Goal: Transaction & Acquisition: Book appointment/travel/reservation

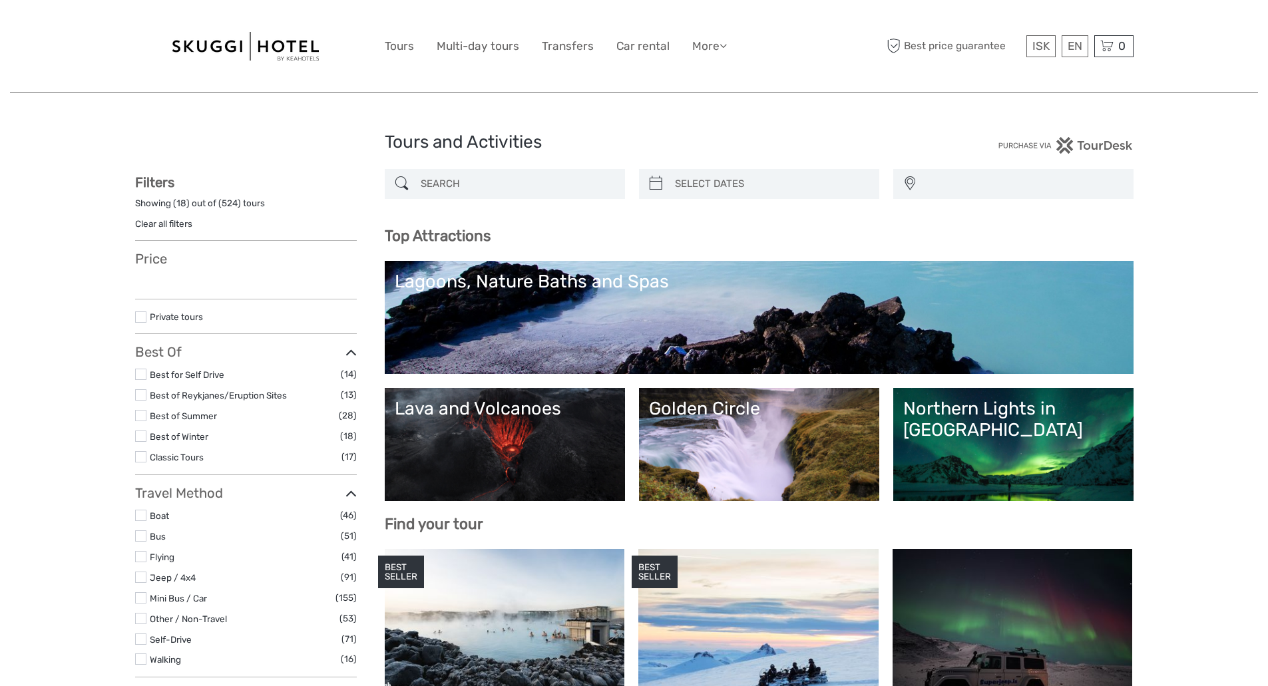
select select
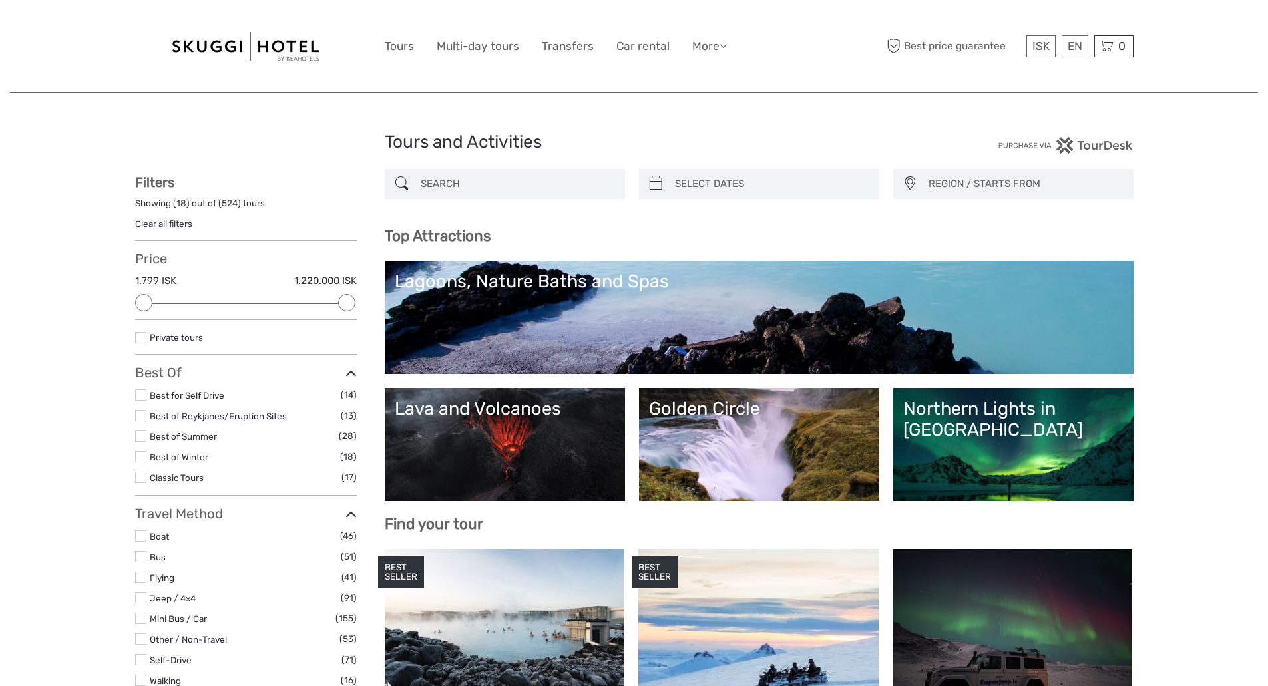
click at [469, 180] on input "search" at bounding box center [516, 183] width 203 height 23
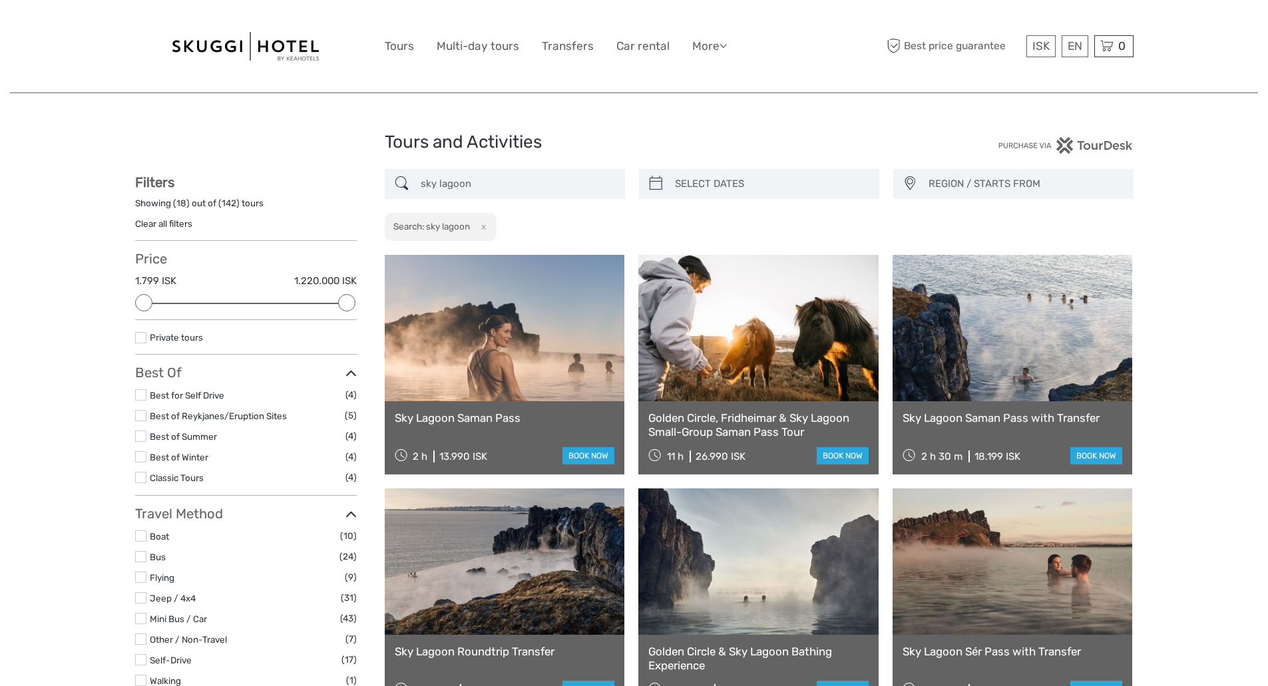
type input "sky lagoon"
click at [510, 417] on link "Sky Lagoon Saman Pass" at bounding box center [505, 417] width 220 height 13
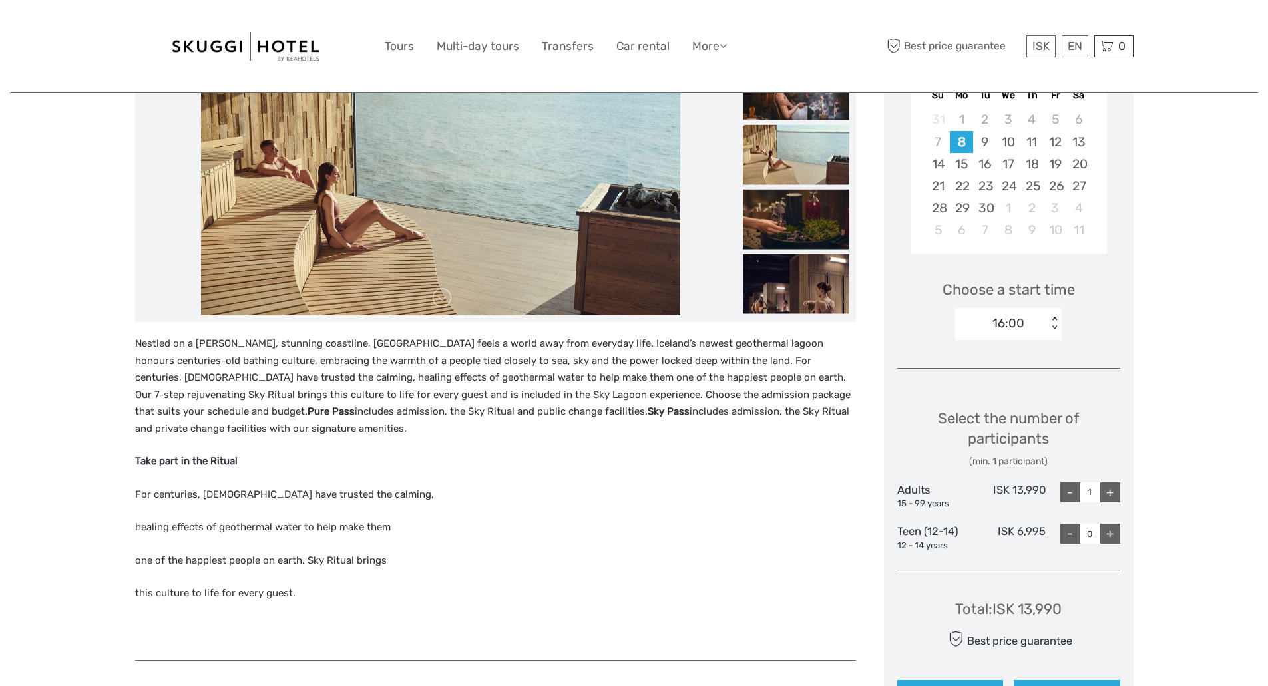
scroll to position [266, 0]
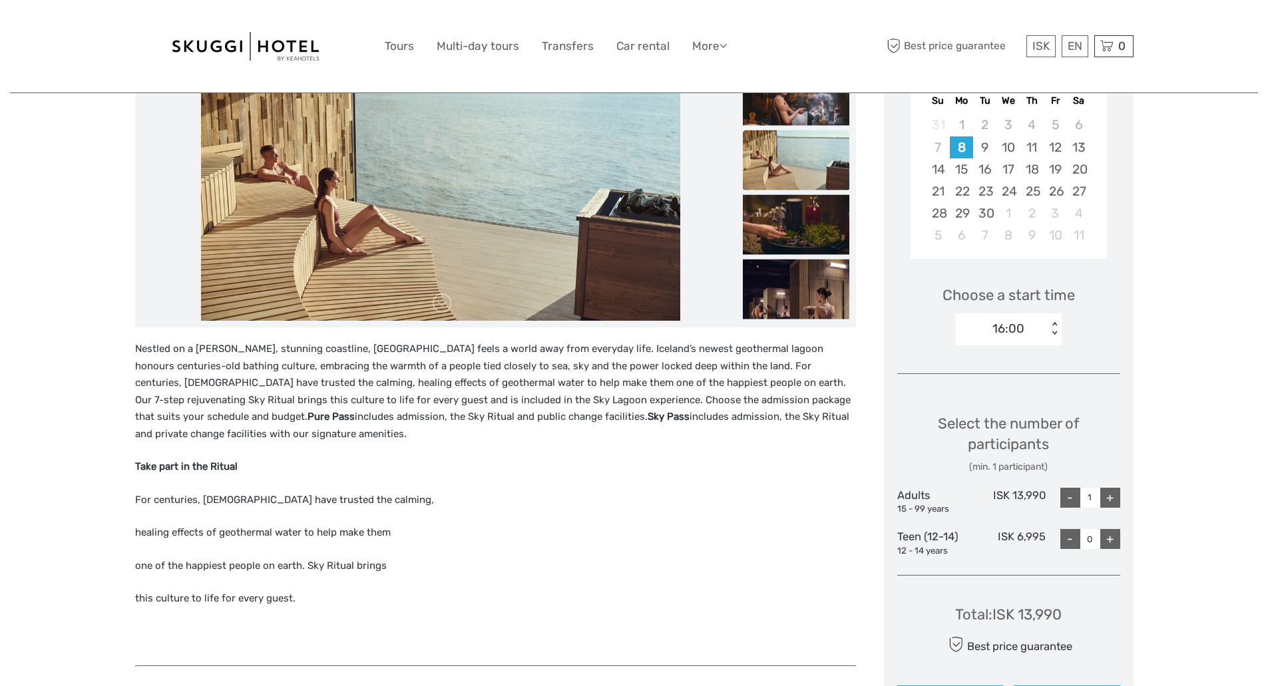
click at [1113, 495] on div "+" at bounding box center [1110, 498] width 20 height 20
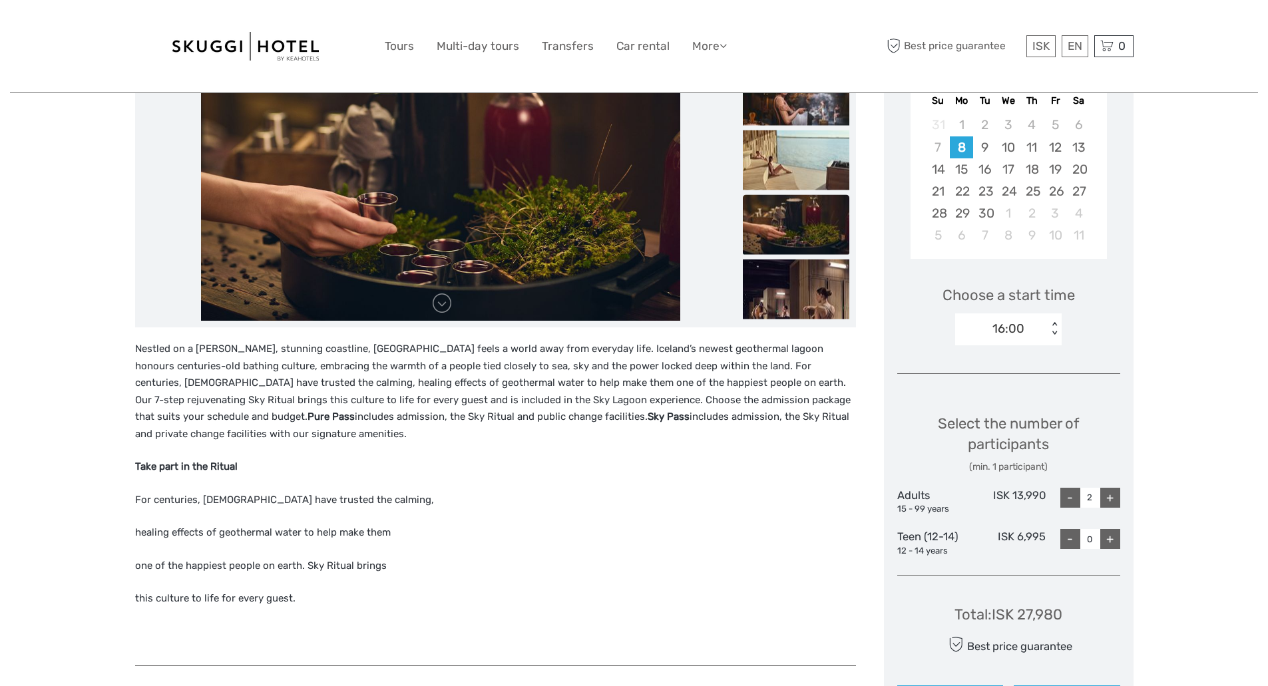
click at [1113, 495] on div "+" at bounding box center [1110, 498] width 20 height 20
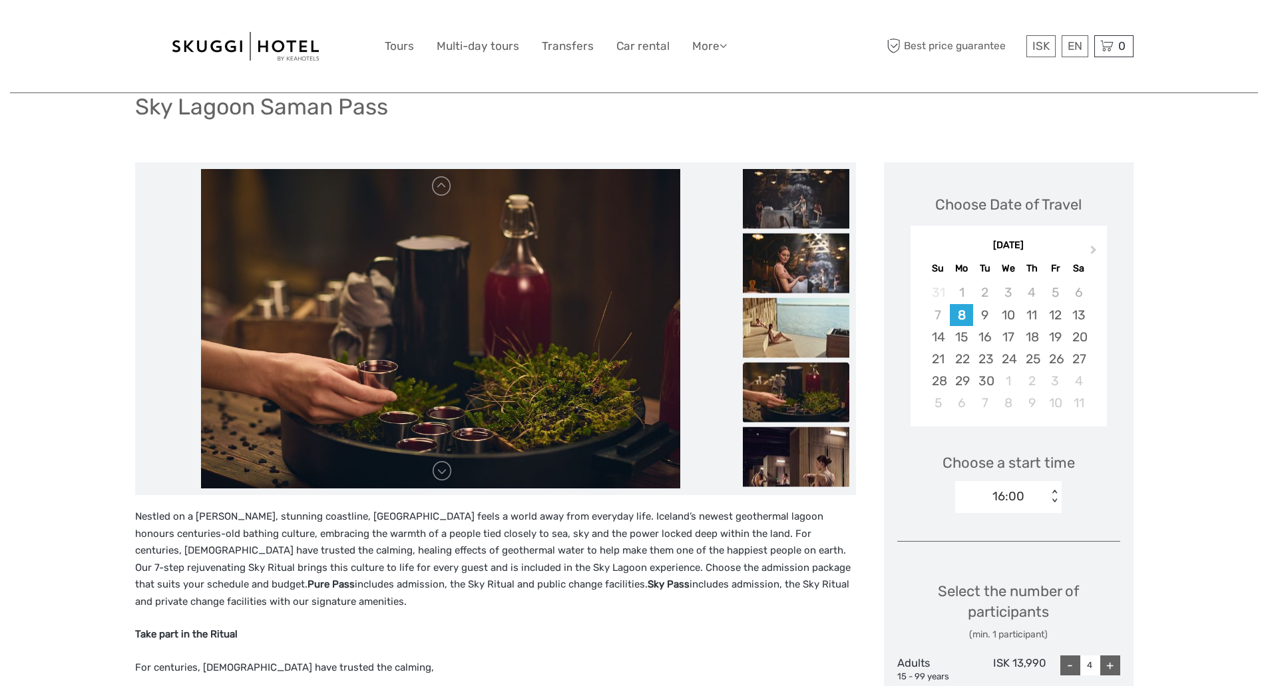
scroll to position [89, 0]
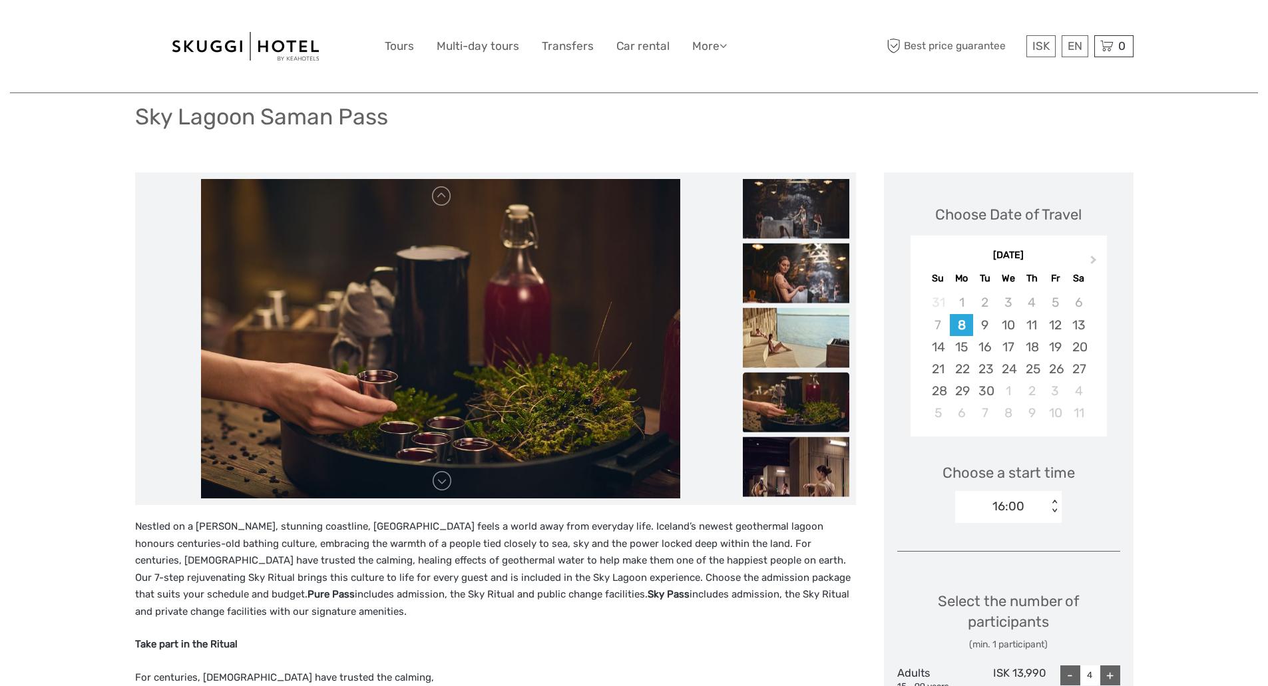
click at [1051, 498] on div "16:00 < >" at bounding box center [1008, 507] width 106 height 32
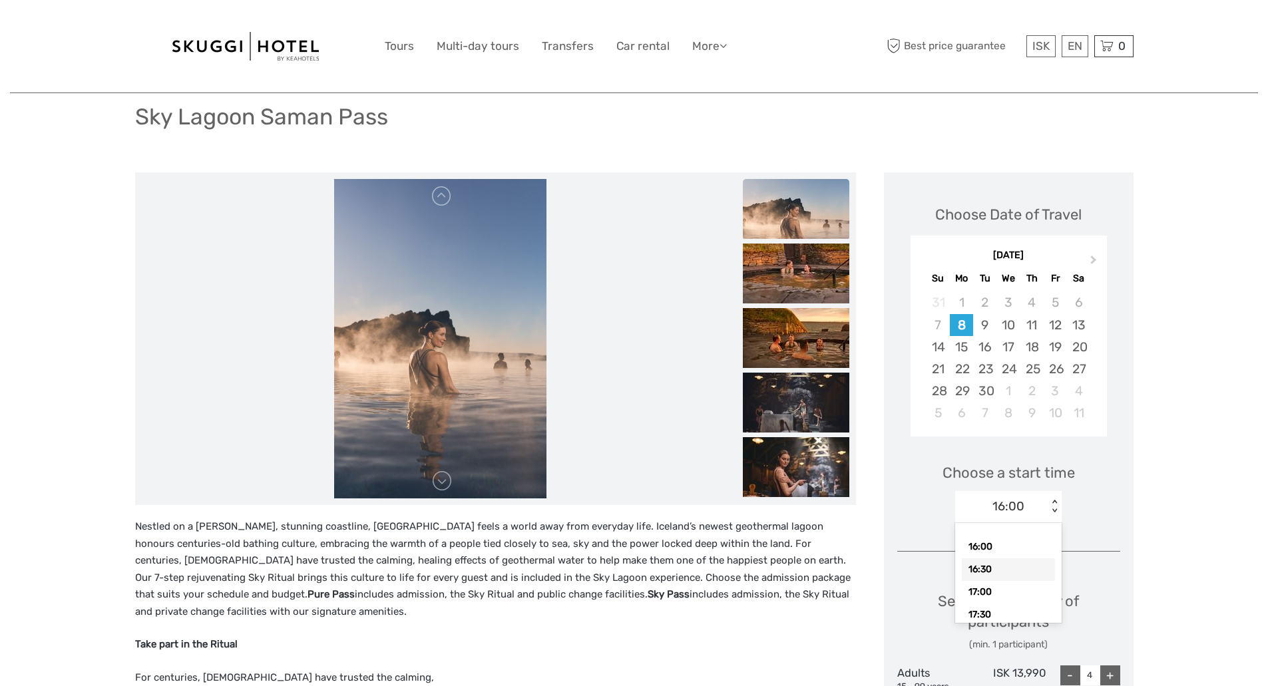
click at [974, 572] on div "16:30" at bounding box center [1008, 569] width 93 height 23
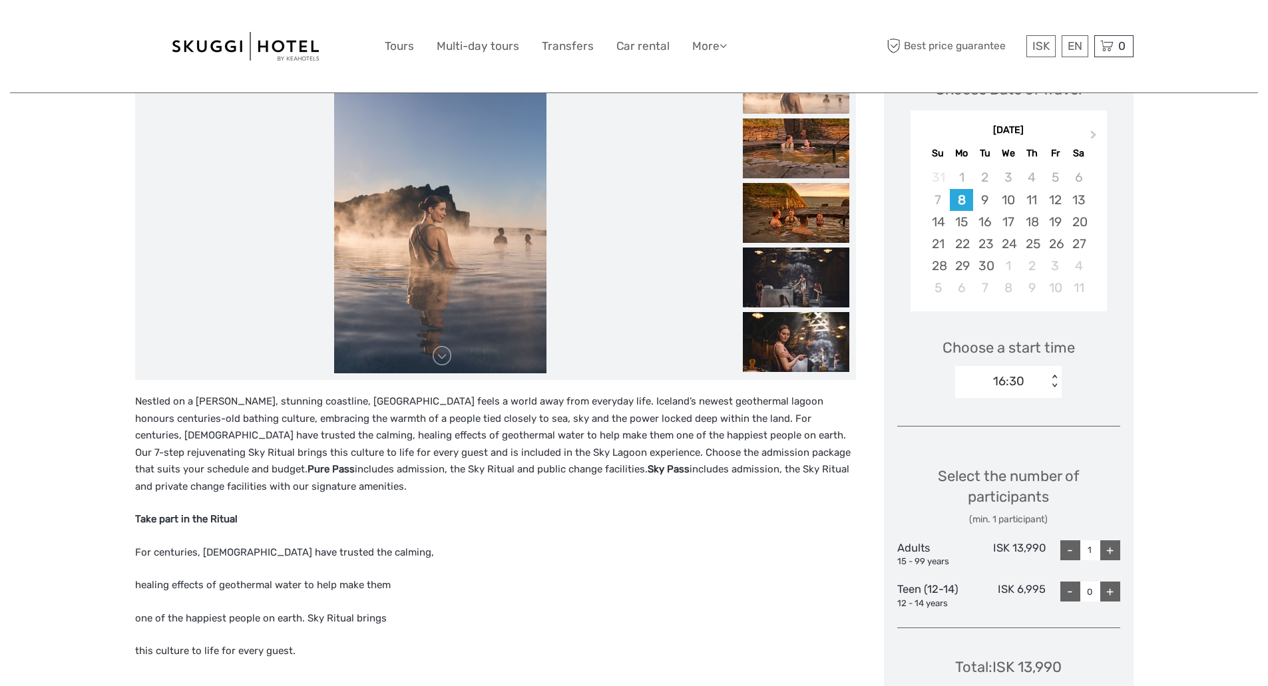
scroll to position [355, 0]
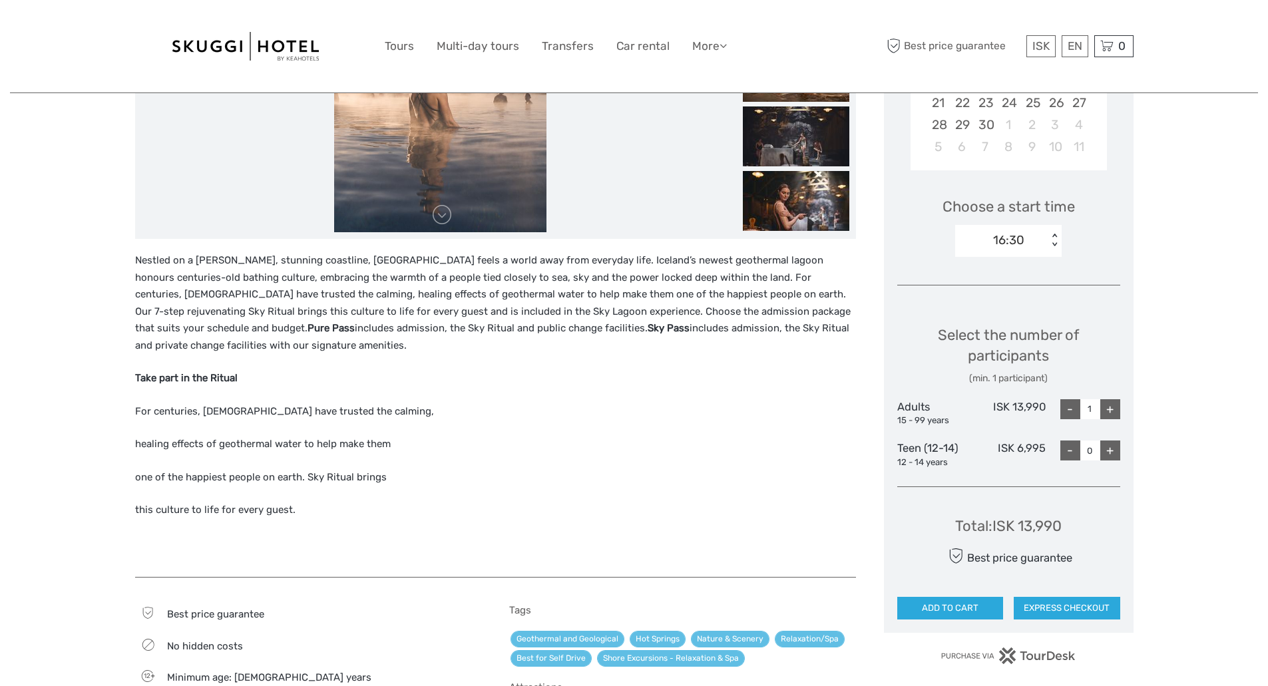
click at [1109, 414] on div "+" at bounding box center [1110, 409] width 20 height 20
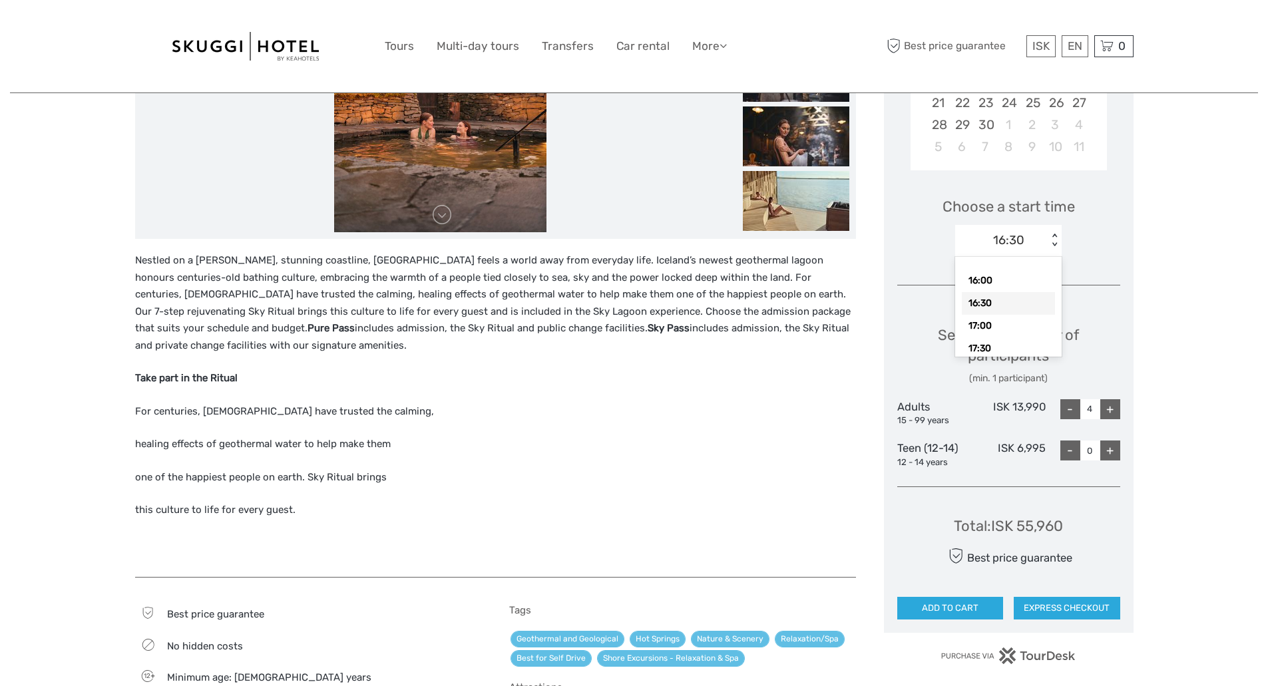
click at [1052, 236] on div "< >" at bounding box center [1054, 241] width 11 height 14
click at [988, 321] on div "17:00" at bounding box center [1008, 326] width 93 height 23
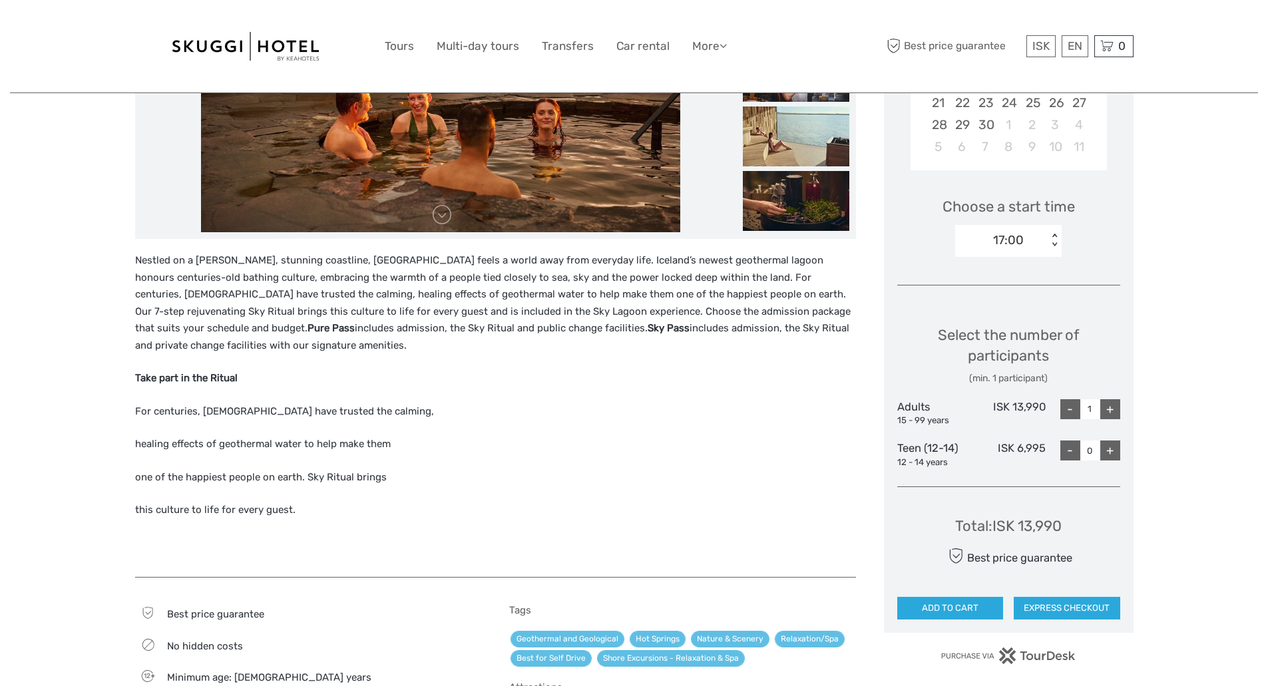
click at [1135, 256] on div "Region / Starts from: Capital Region Travel method: Other / Non-Travel 2 hours …" at bounding box center [634, 503] width 1248 height 1717
click at [1107, 406] on div "+" at bounding box center [1110, 409] width 20 height 20
click at [1107, 407] on div "+" at bounding box center [1110, 409] width 20 height 20
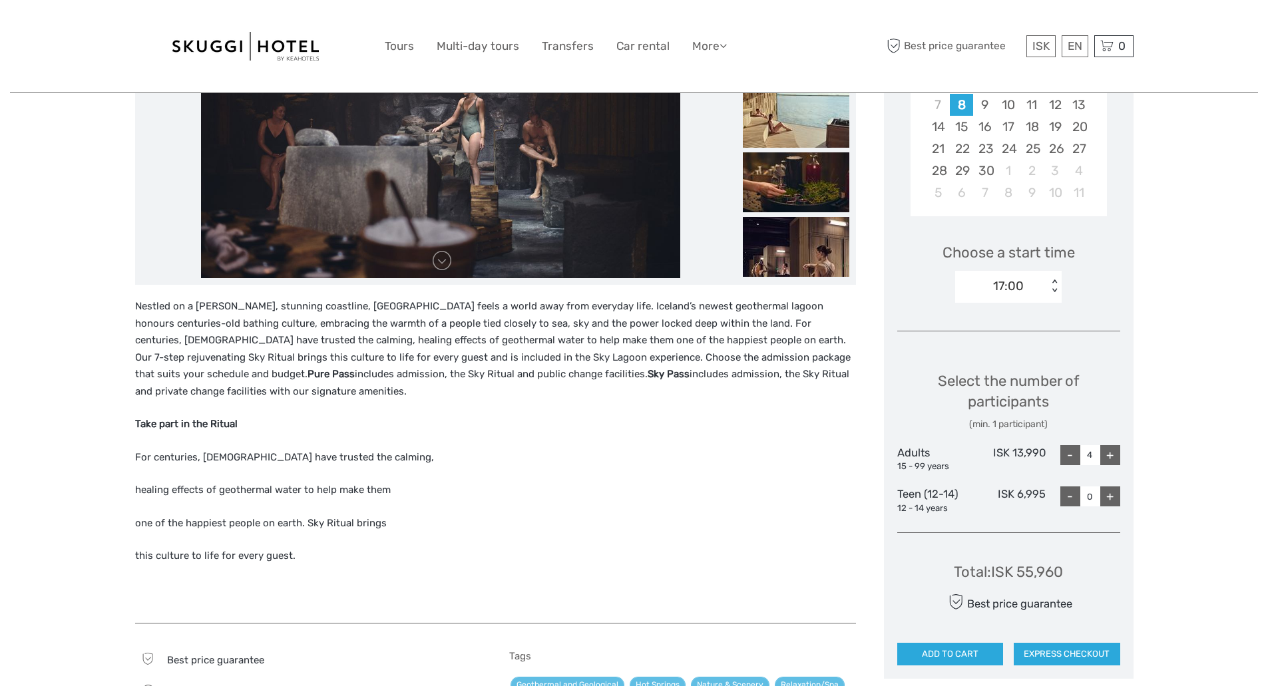
scroll to position [266, 0]
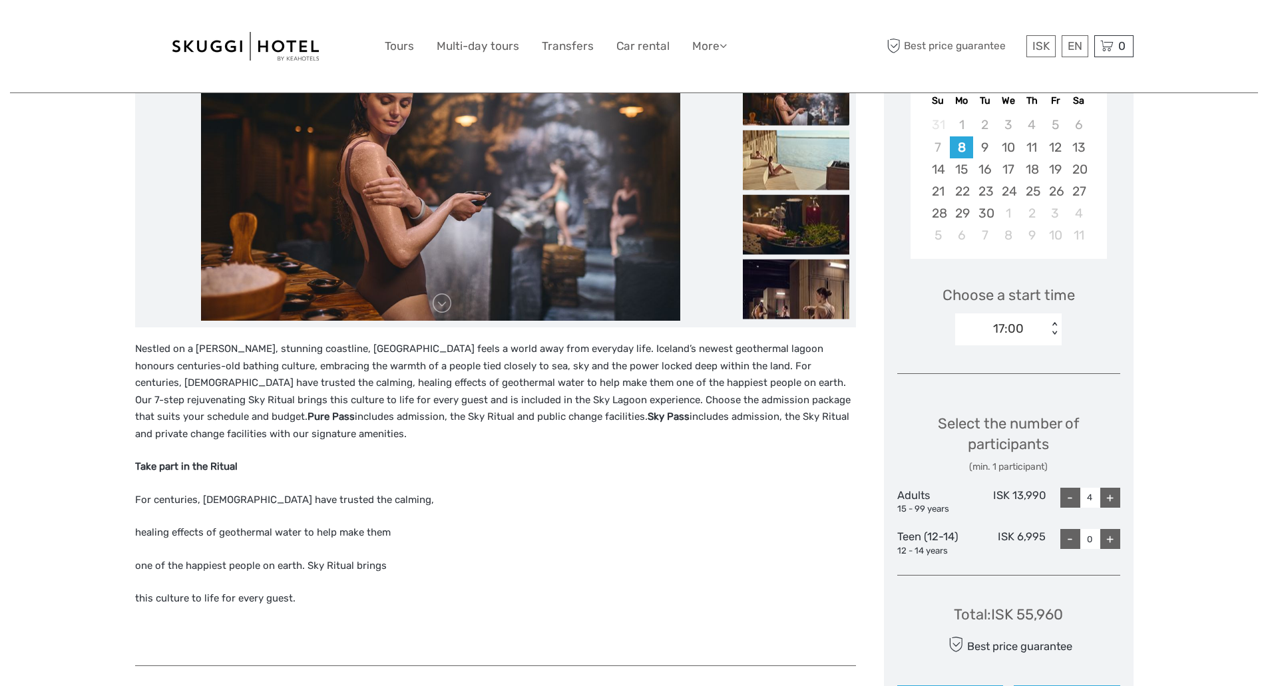
click at [1053, 333] on div "< >" at bounding box center [1054, 329] width 11 height 14
click at [1002, 390] on div "16:30" at bounding box center [1008, 392] width 93 height 23
click at [1105, 498] on div "+" at bounding box center [1110, 498] width 20 height 20
click at [1107, 498] on div "+" at bounding box center [1110, 498] width 20 height 20
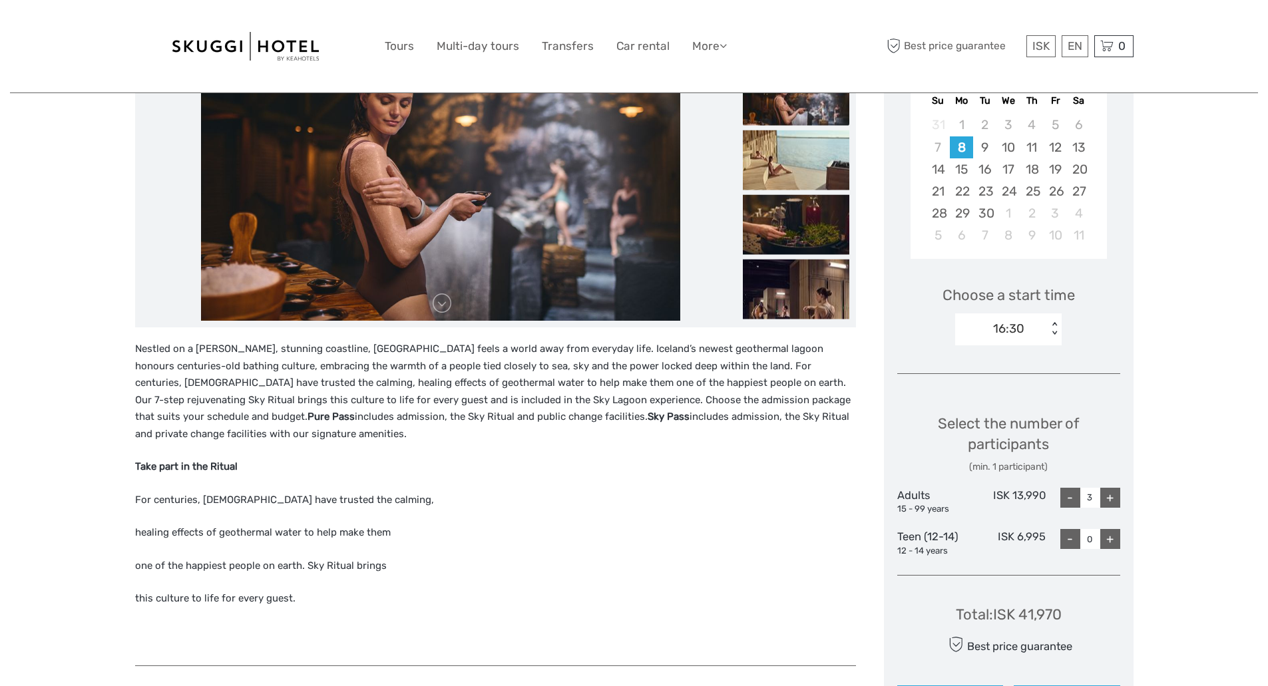
type input "4"
click at [1119, 420] on div "Select the number of participants (min. 1 participant)" at bounding box center [1008, 443] width 223 height 61
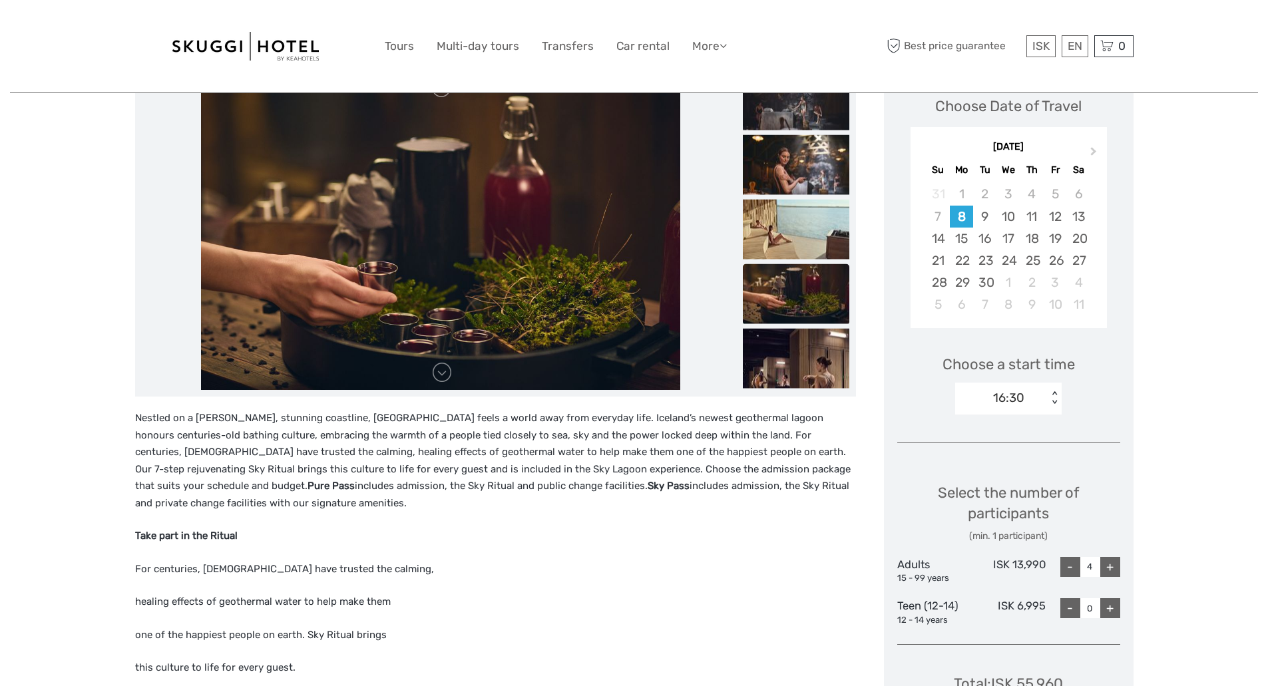
scroll to position [89, 0]
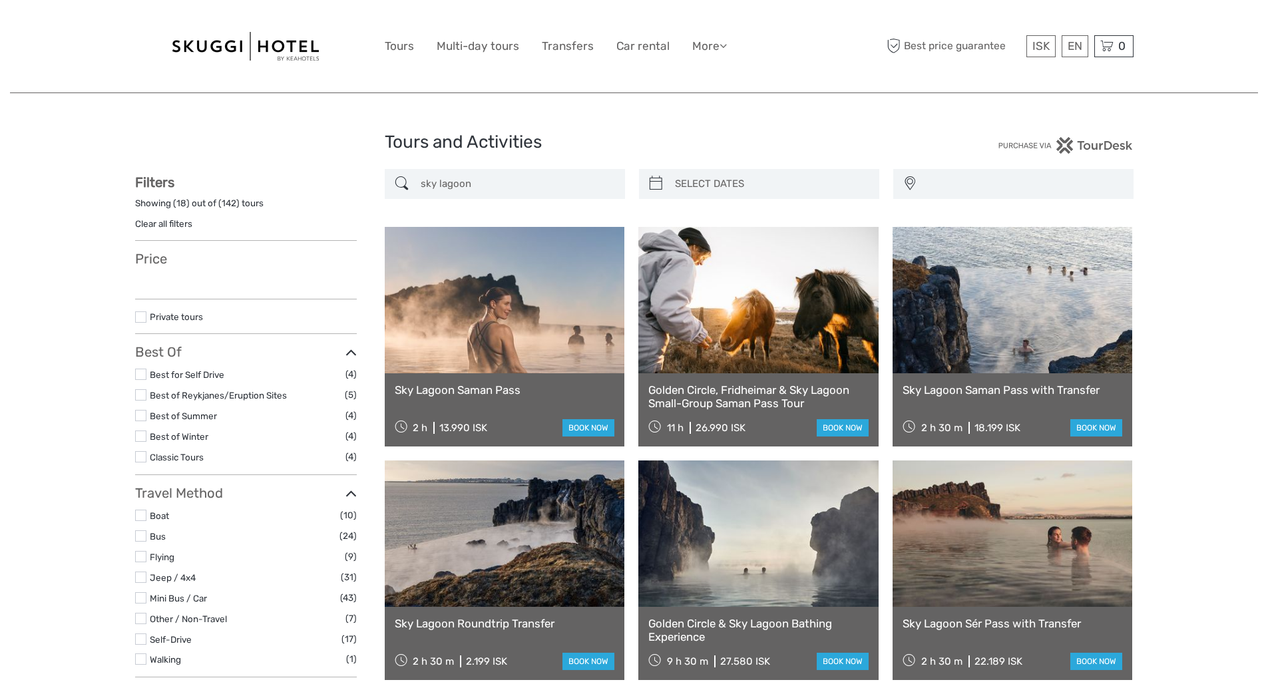
select select
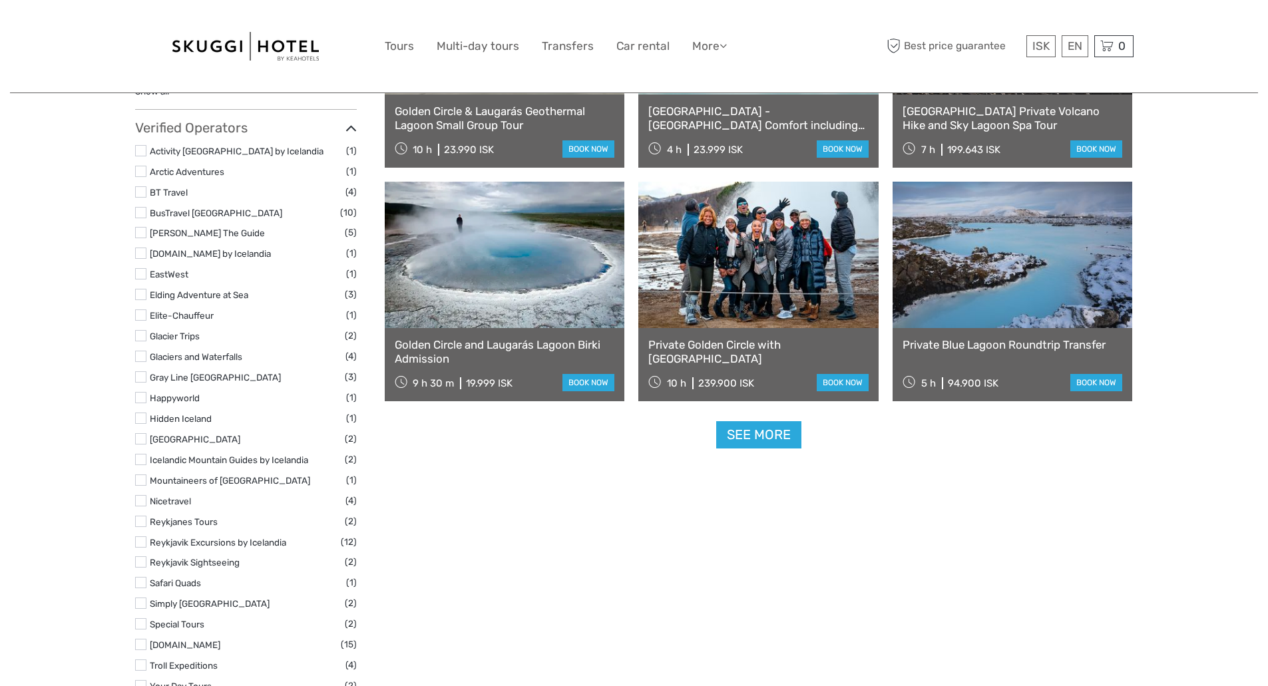
scroll to position [1242, 0]
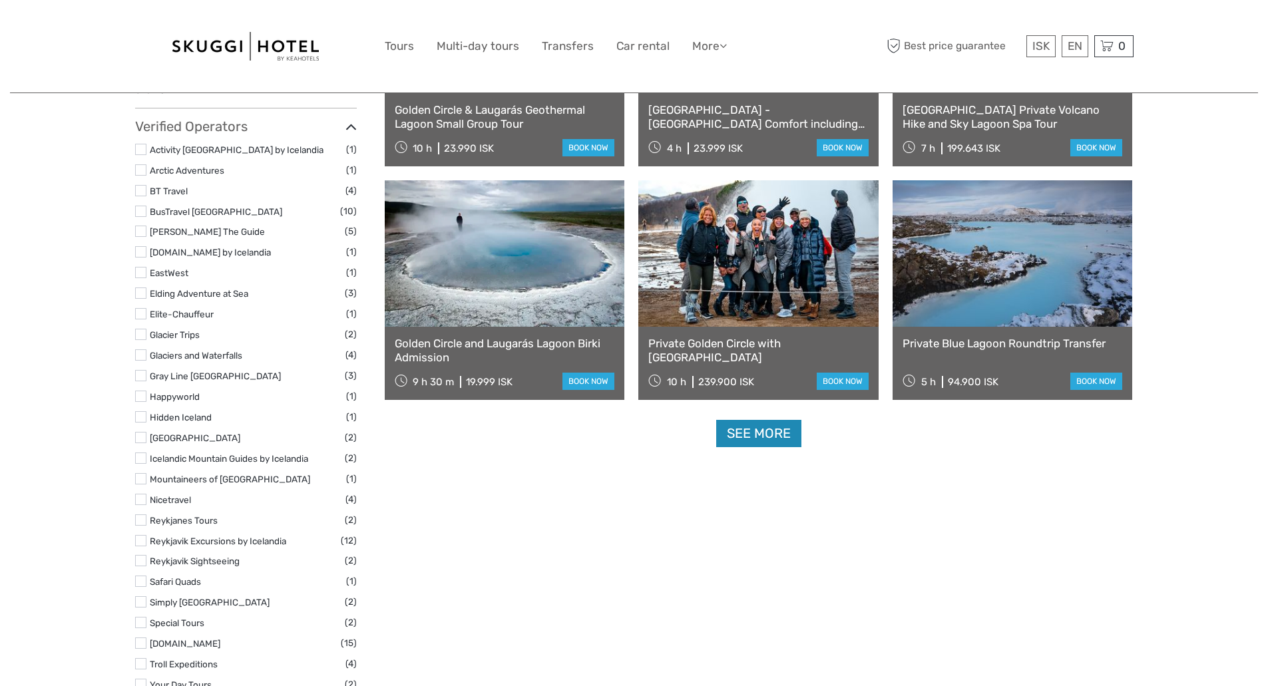
click at [751, 437] on link "See more" at bounding box center [758, 433] width 85 height 27
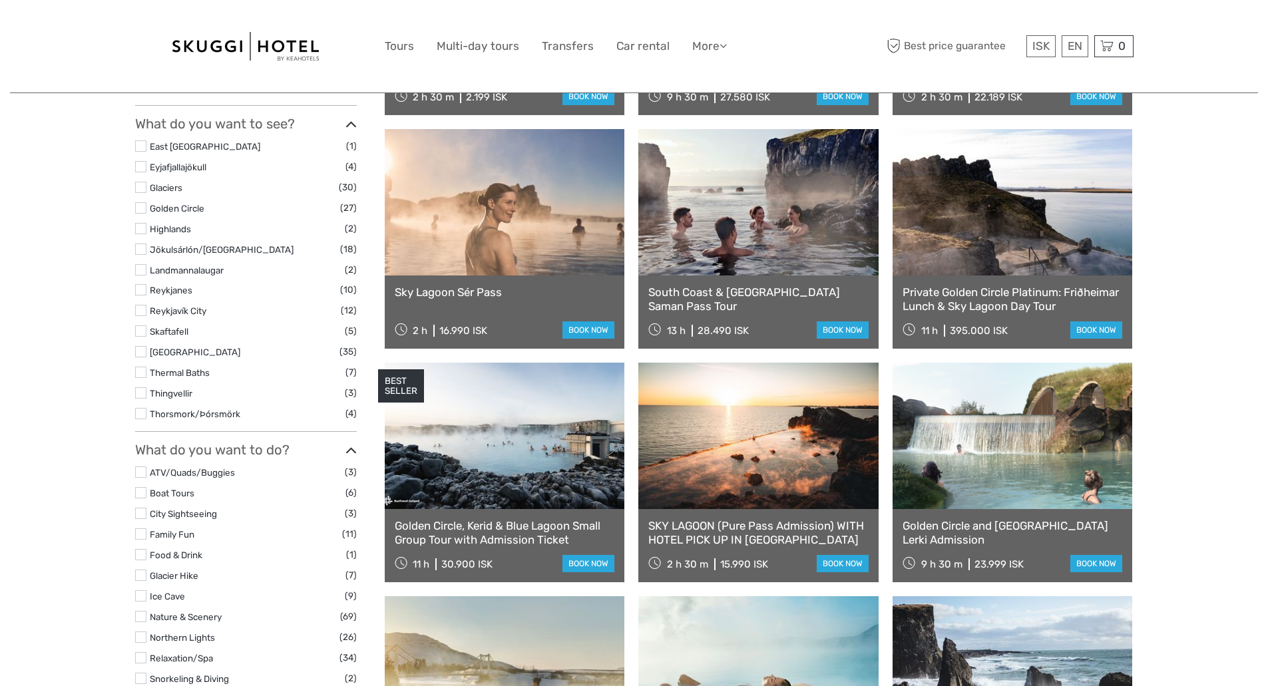
scroll to position [621, 0]
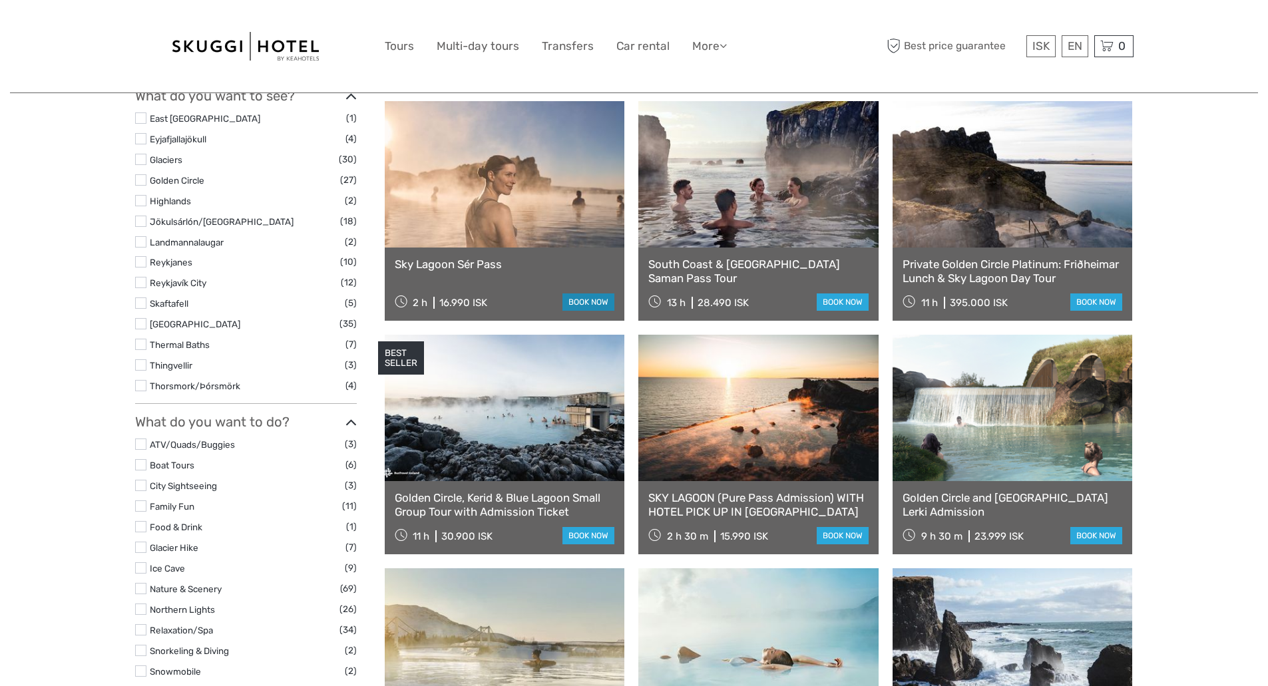
click at [572, 300] on link "book now" at bounding box center [588, 301] width 52 height 17
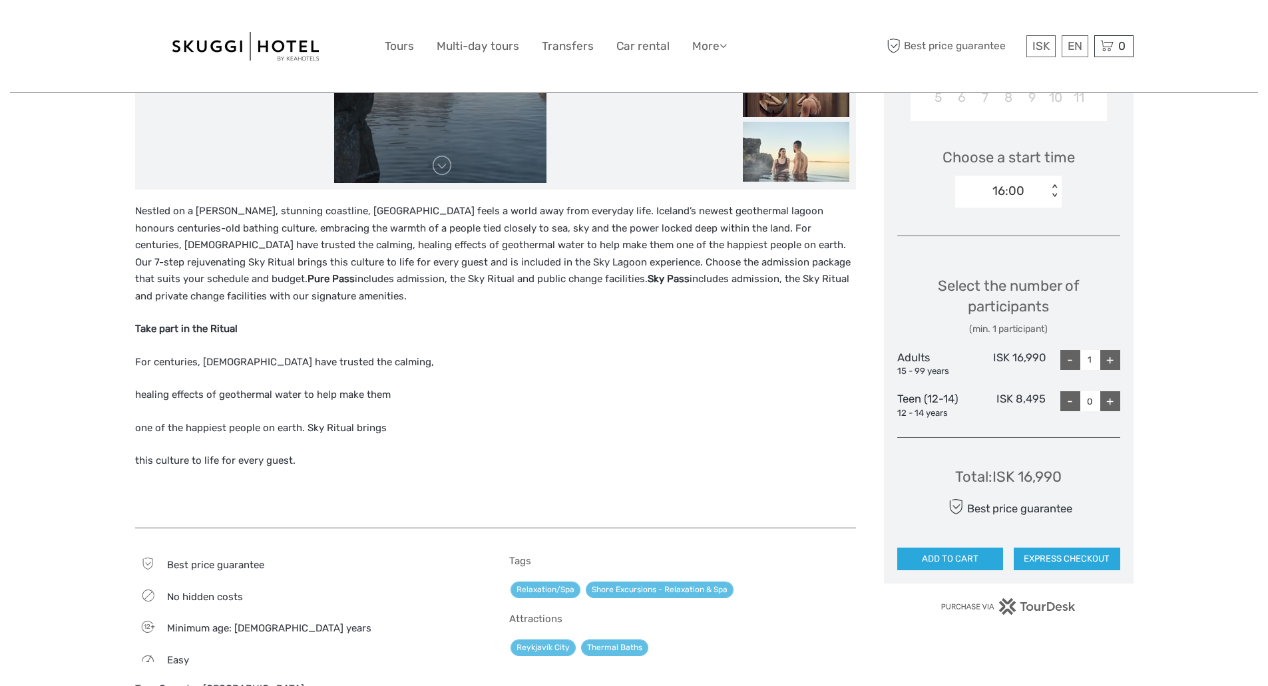
scroll to position [355, 0]
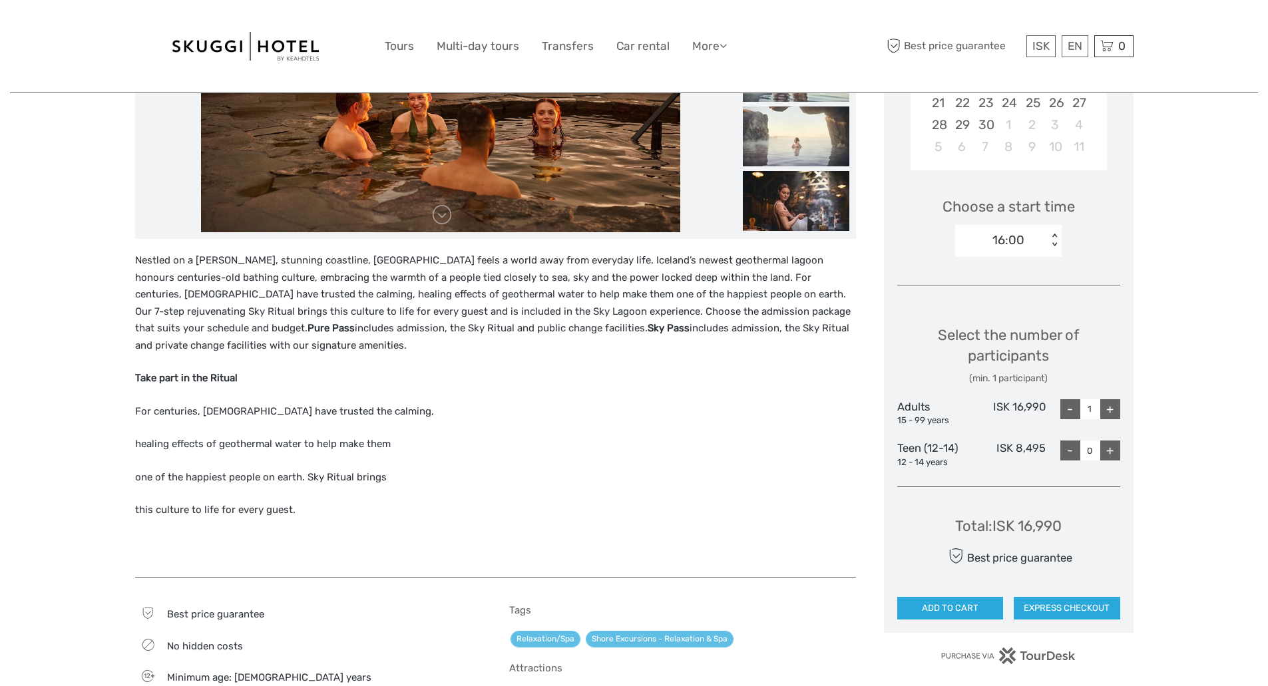
click at [1110, 410] on div "+" at bounding box center [1110, 409] width 20 height 20
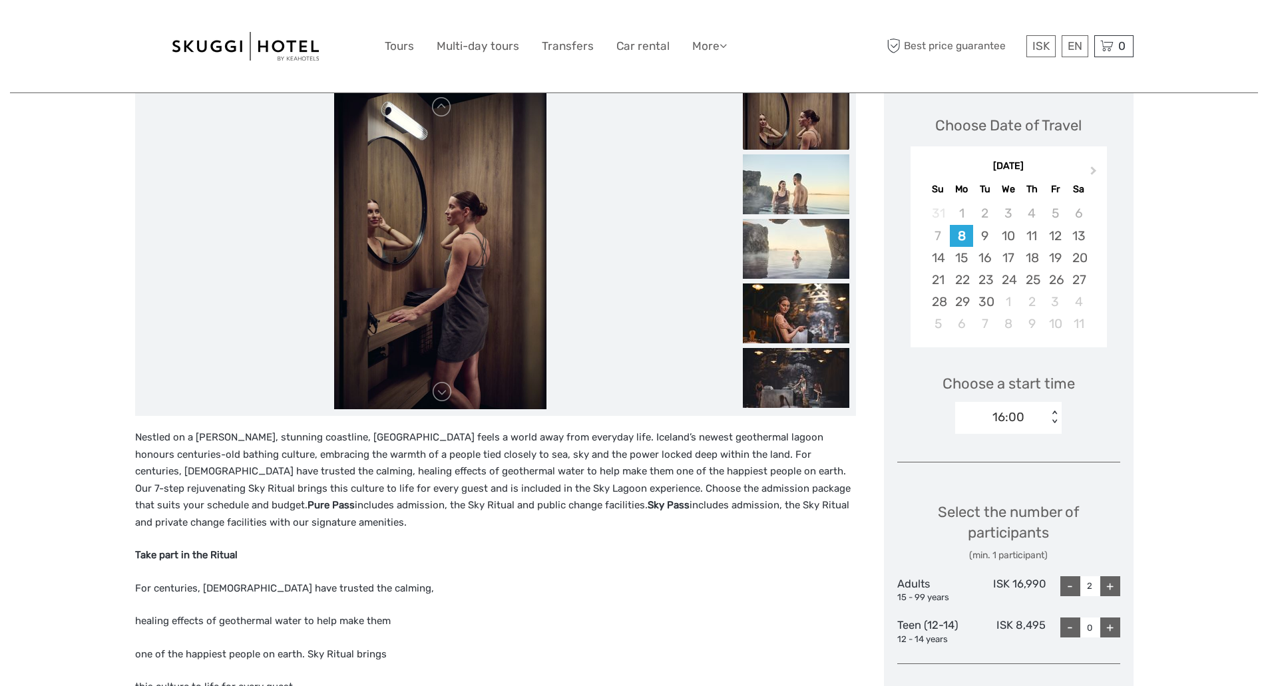
click at [1057, 419] on div "< >" at bounding box center [1054, 418] width 11 height 14
click at [1009, 482] on div "16:30" at bounding box center [1008, 480] width 93 height 23
click at [1108, 585] on div "+" at bounding box center [1110, 586] width 20 height 20
type input "2"
click at [1109, 522] on div "Select the number of participants (min. 1 participant)" at bounding box center [1008, 532] width 223 height 61
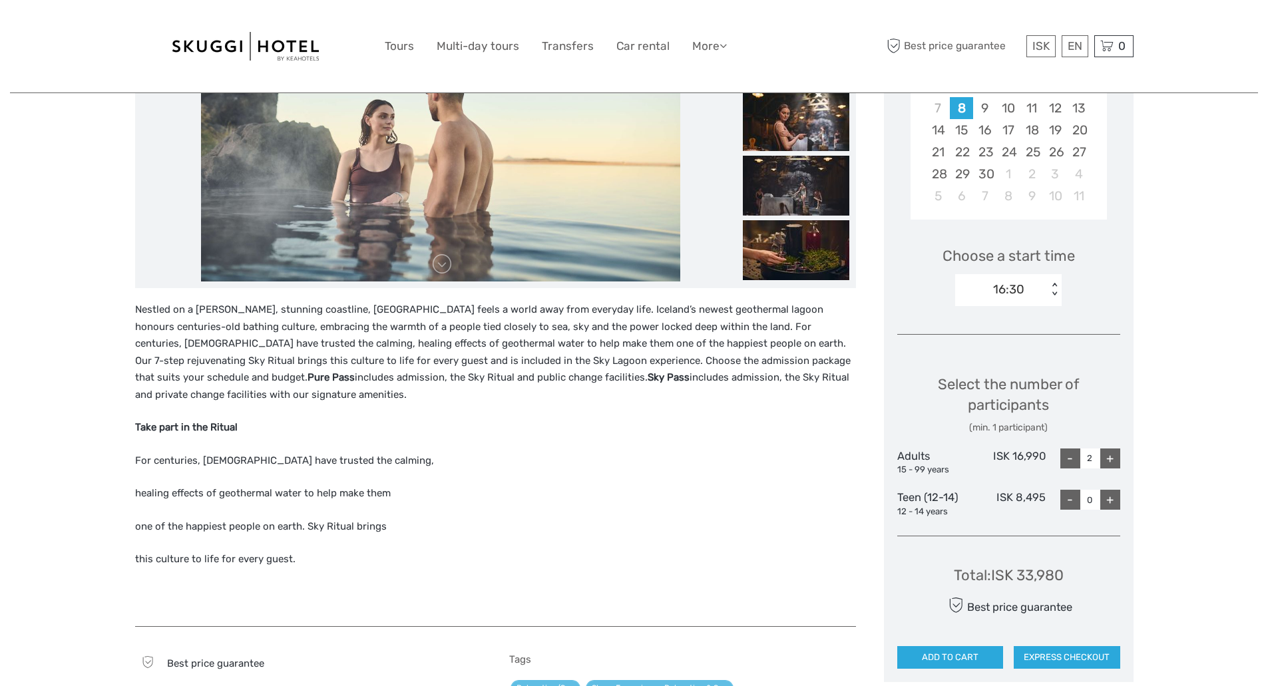
scroll to position [444, 0]
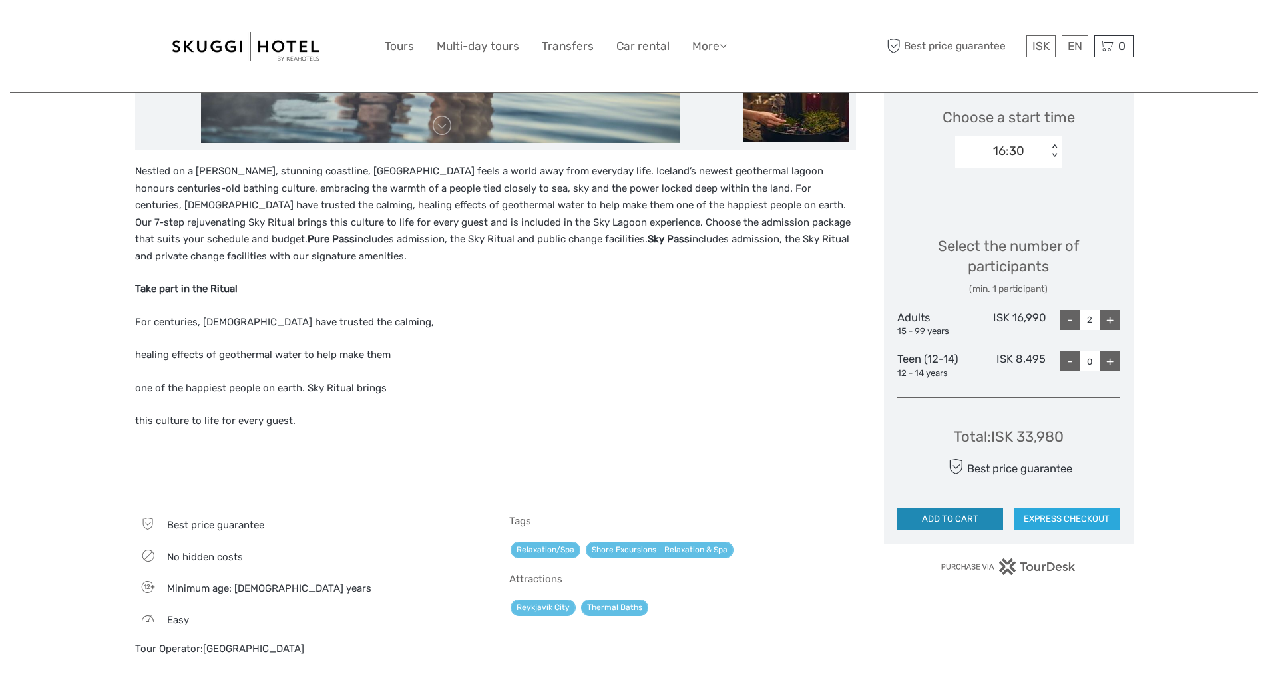
click at [968, 521] on button "ADD TO CART" at bounding box center [950, 519] width 106 height 23
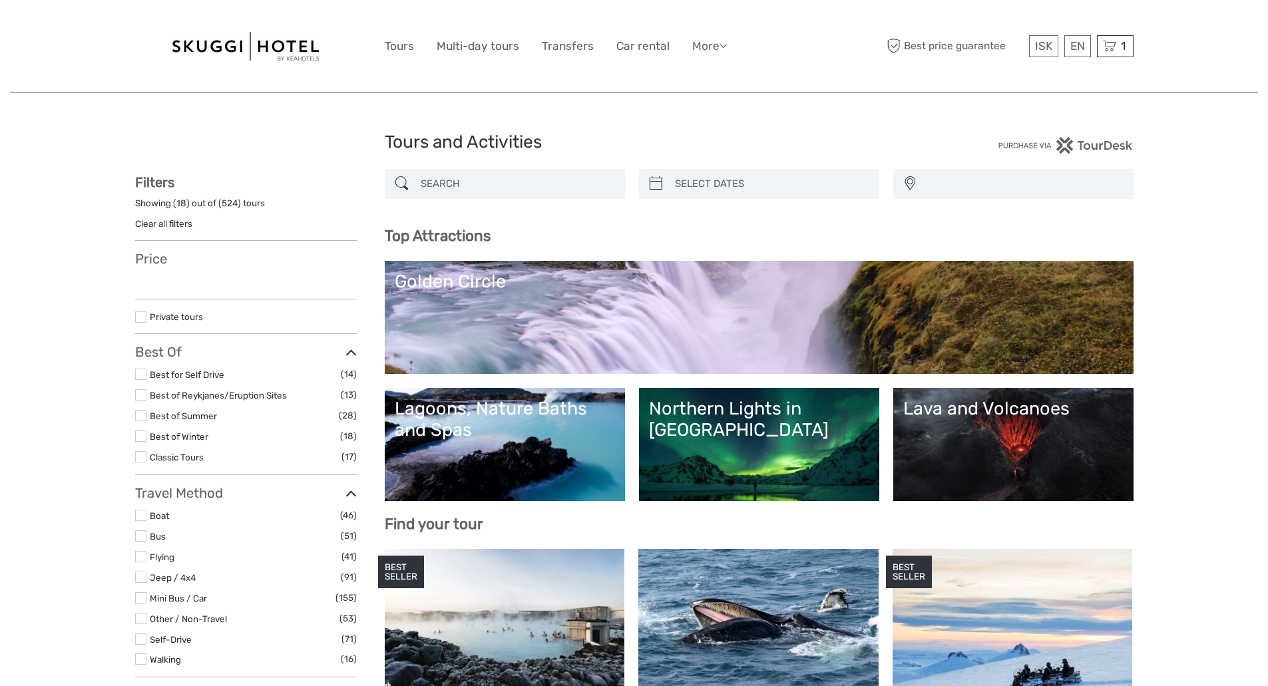
select select
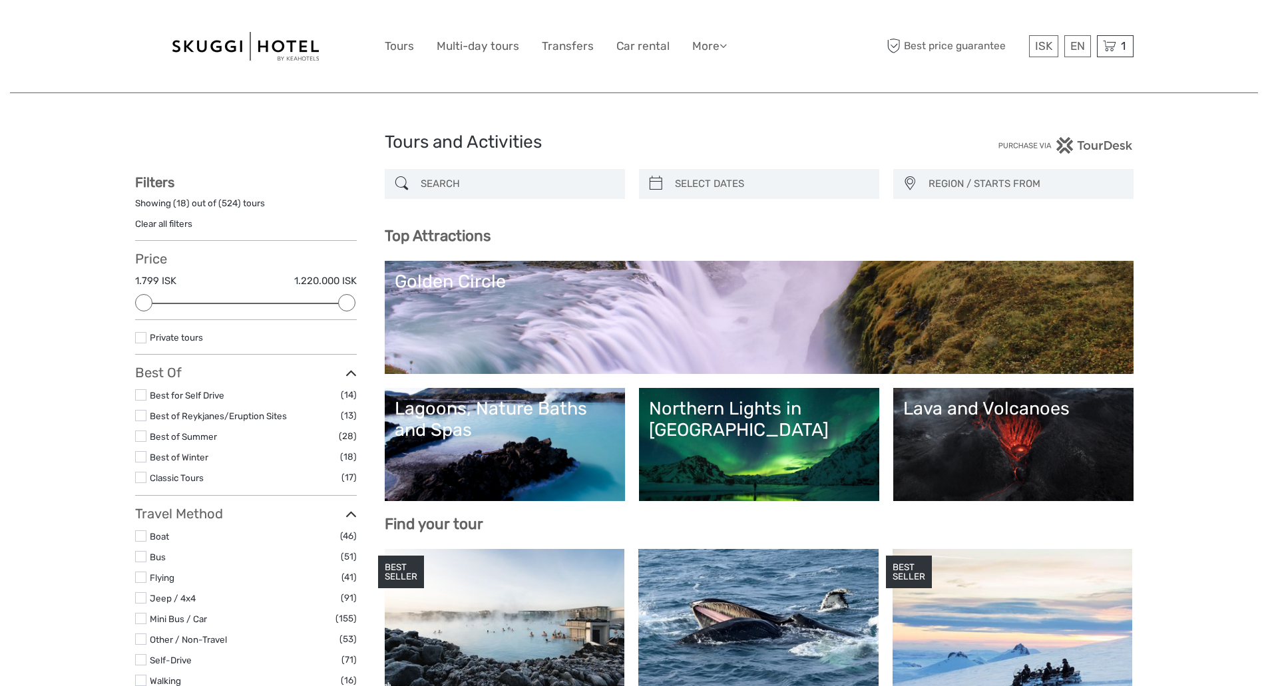
click at [482, 182] on input "search" at bounding box center [516, 183] width 203 height 23
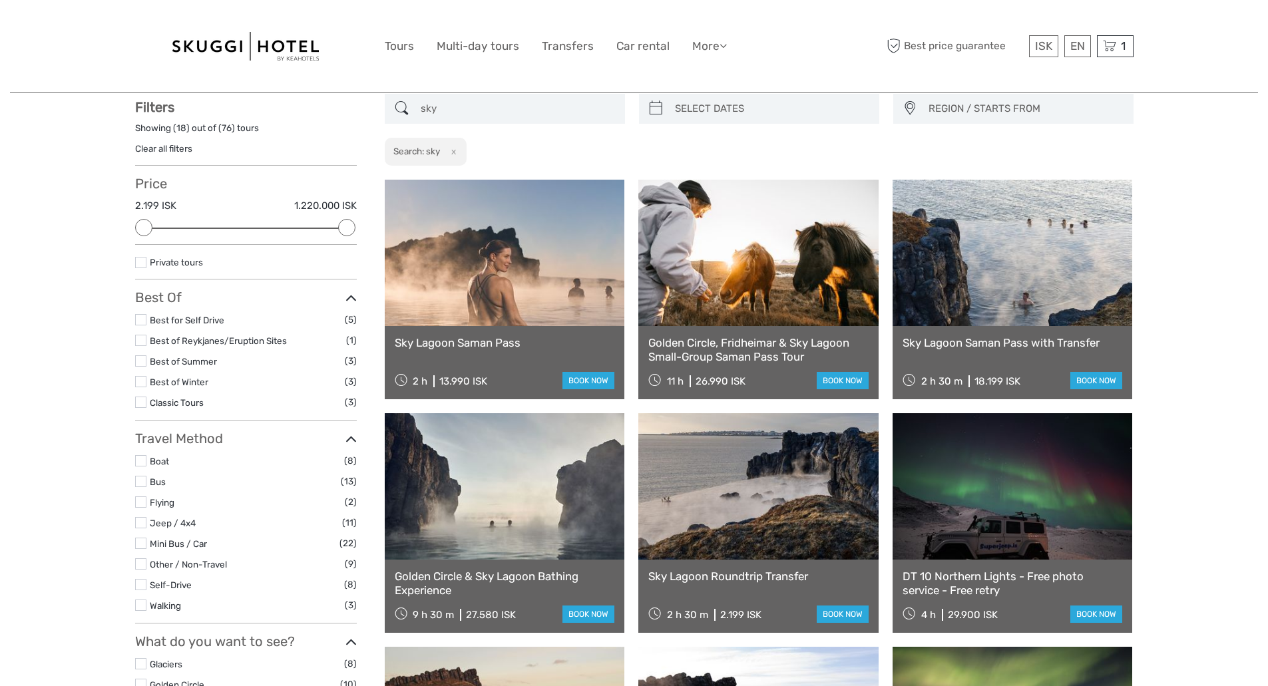
scroll to position [76, 0]
type input "sky"
click at [588, 377] on link "book now" at bounding box center [588, 379] width 52 height 17
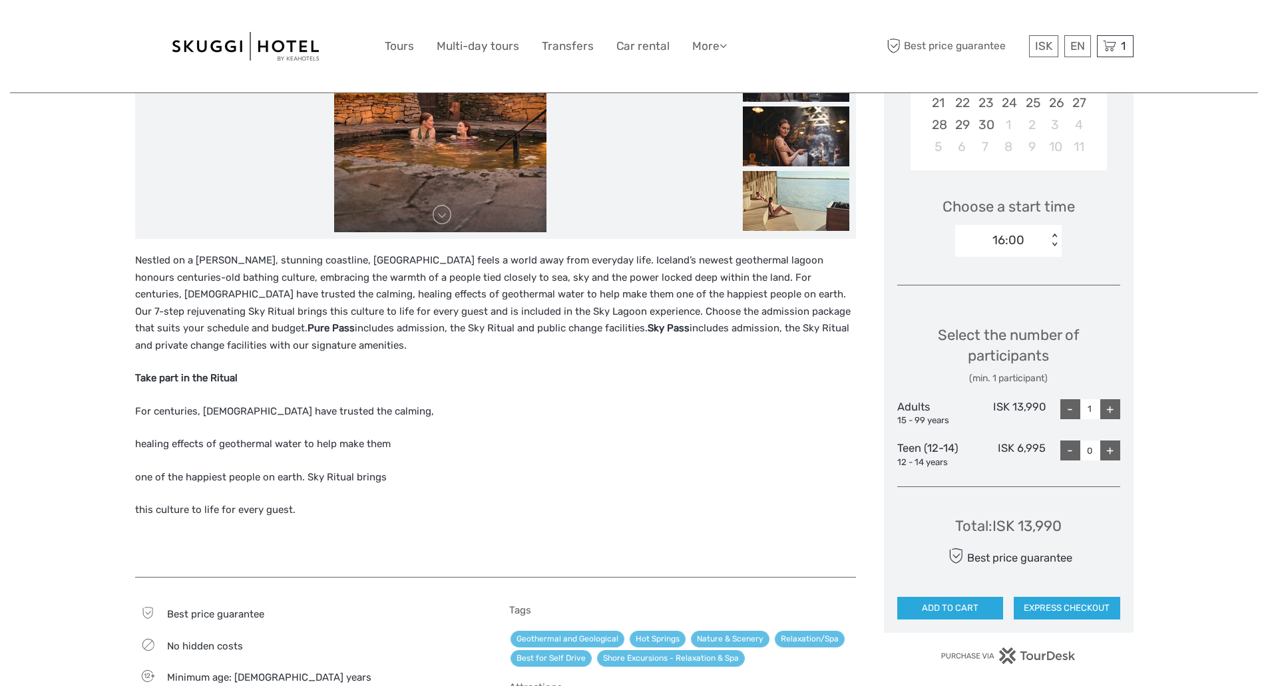
scroll to position [178, 0]
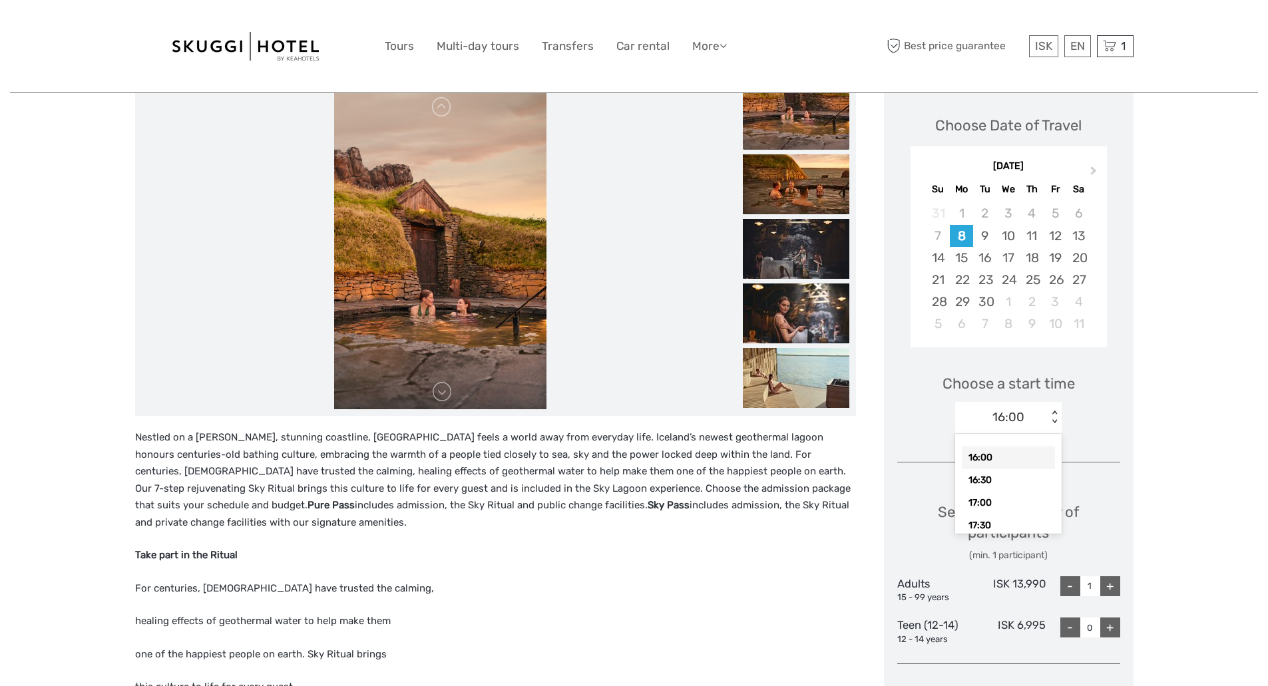
click at [1055, 417] on div "< >" at bounding box center [1054, 418] width 11 height 14
click at [1015, 484] on div "16:30" at bounding box center [1008, 480] width 93 height 23
click at [1106, 590] on div "+" at bounding box center [1110, 586] width 20 height 20
type input "2"
click at [1176, 566] on div "Region / Starts from: Capital Region Travel method: Other / Non-Travel 2 hours …" at bounding box center [634, 680] width 1248 height 1717
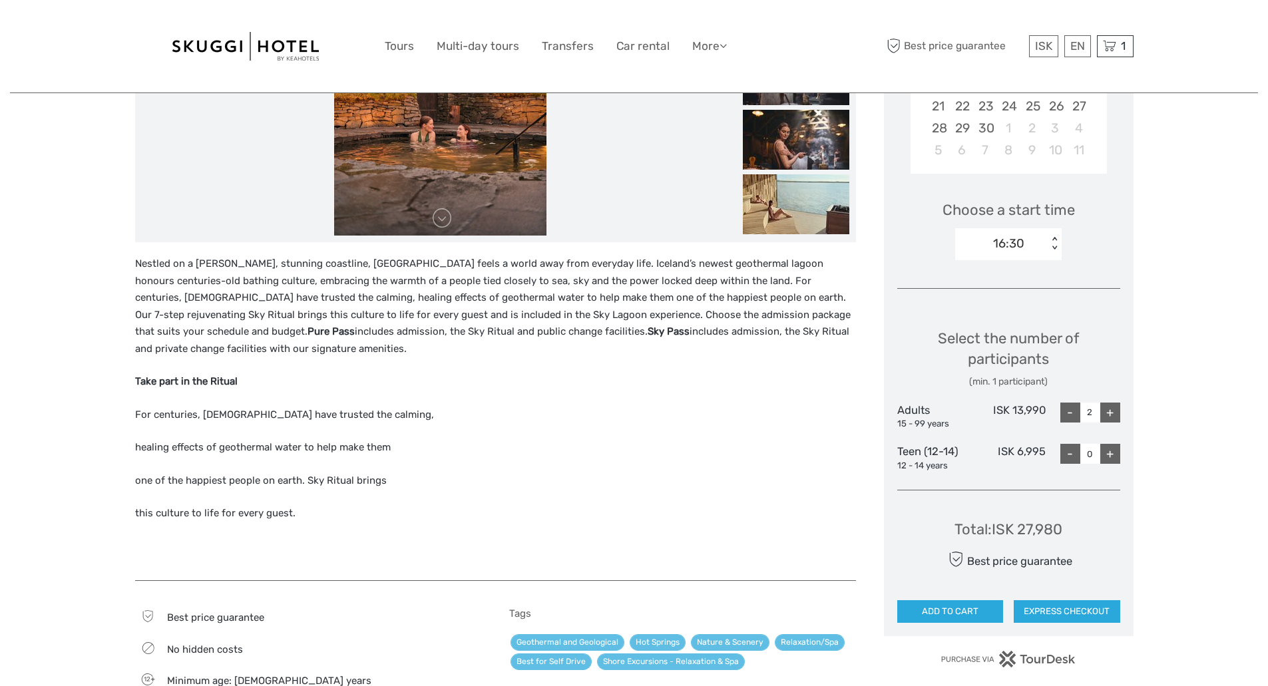
scroll to position [444, 0]
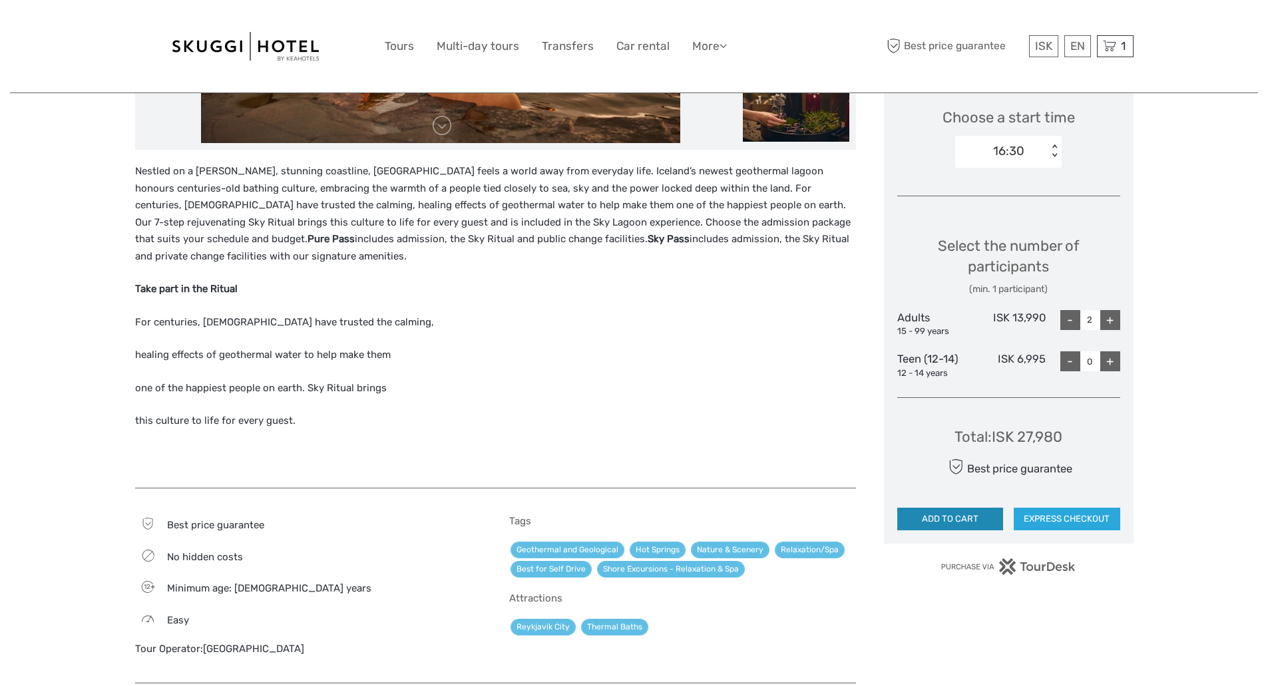
click at [956, 522] on button "ADD TO CART" at bounding box center [950, 519] width 106 height 23
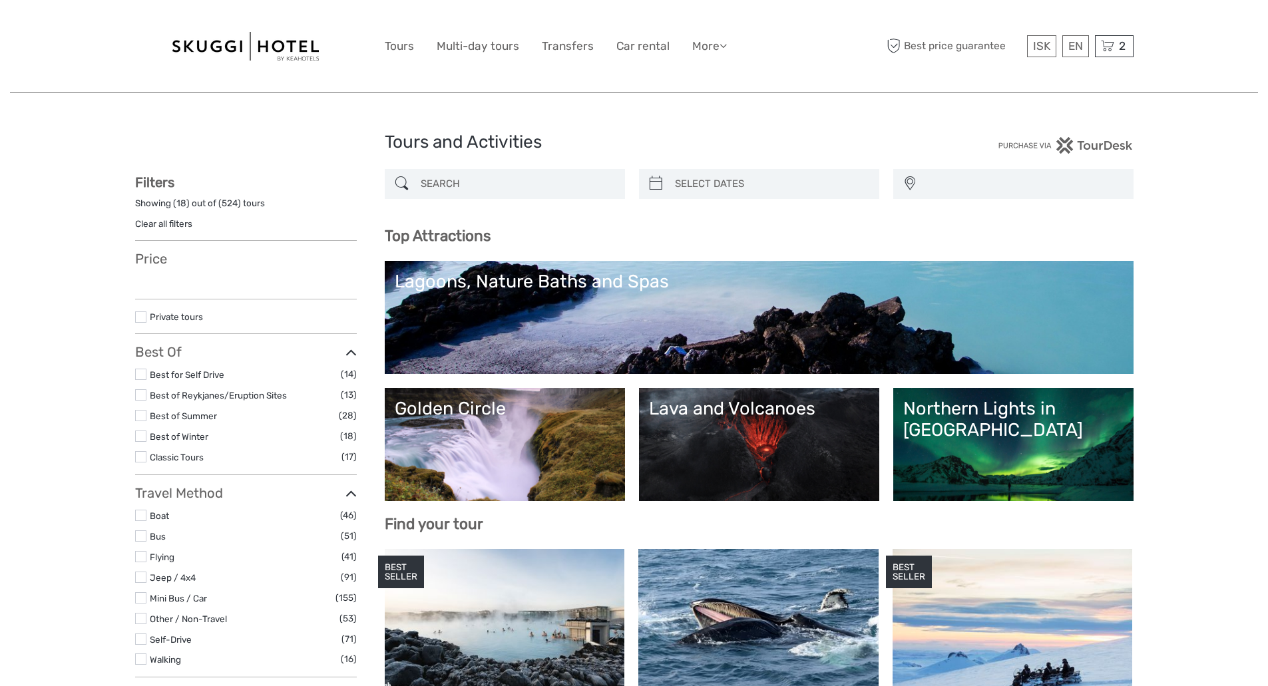
select select
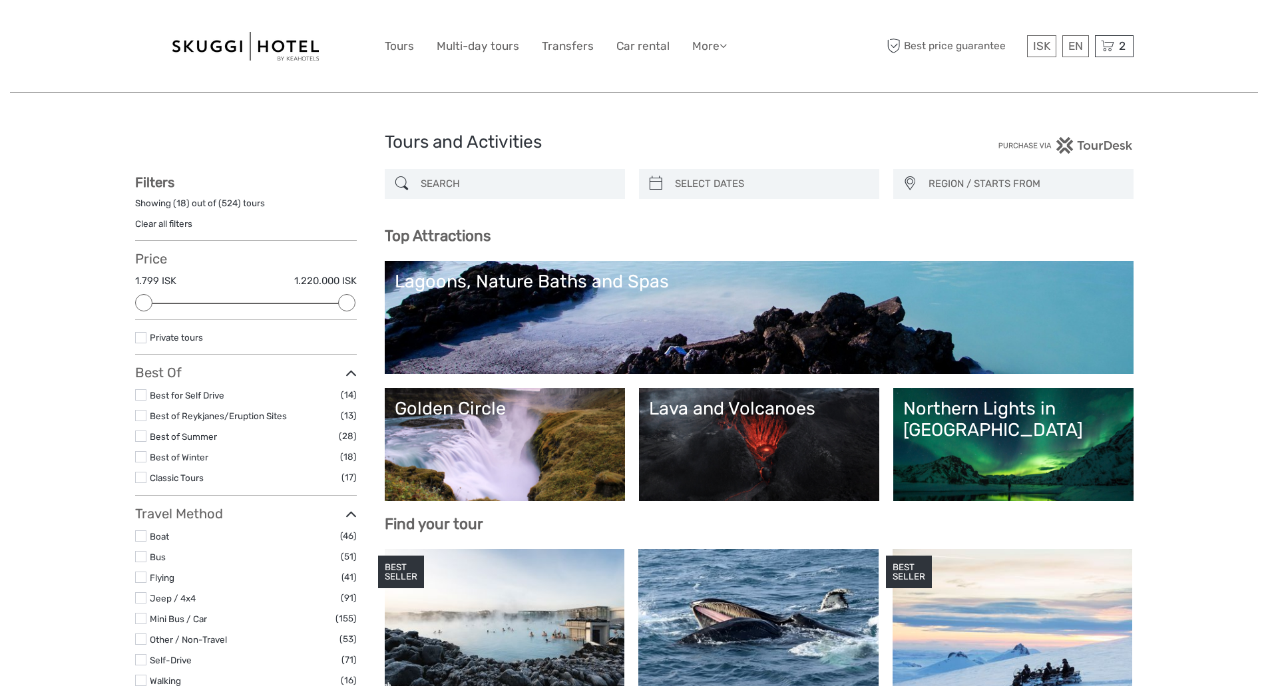
click at [1112, 35] on div "Best price guarantee ISK ISK € $ £ EN English Español Deutsch 2 Items [GEOGRAPH…" at bounding box center [1009, 46] width 250 height 73
click at [1111, 40] on icon at bounding box center [1107, 46] width 13 height 17
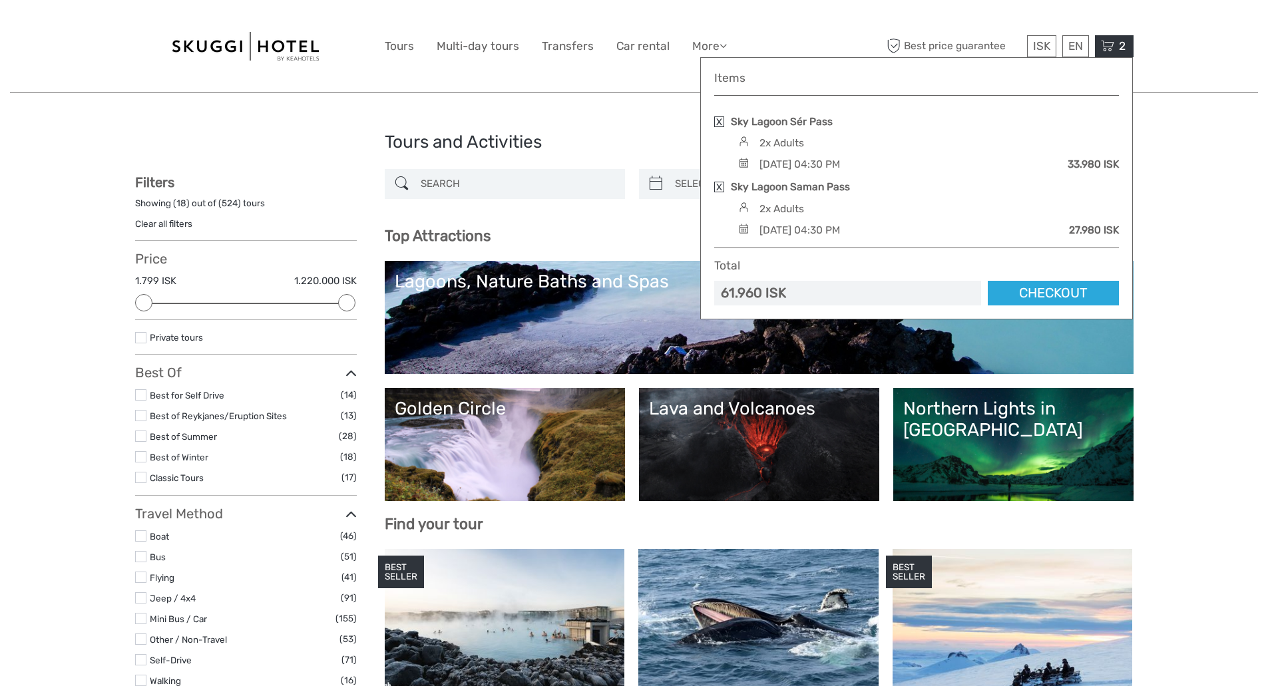
click at [1049, 285] on link "Checkout" at bounding box center [1052, 293] width 131 height 25
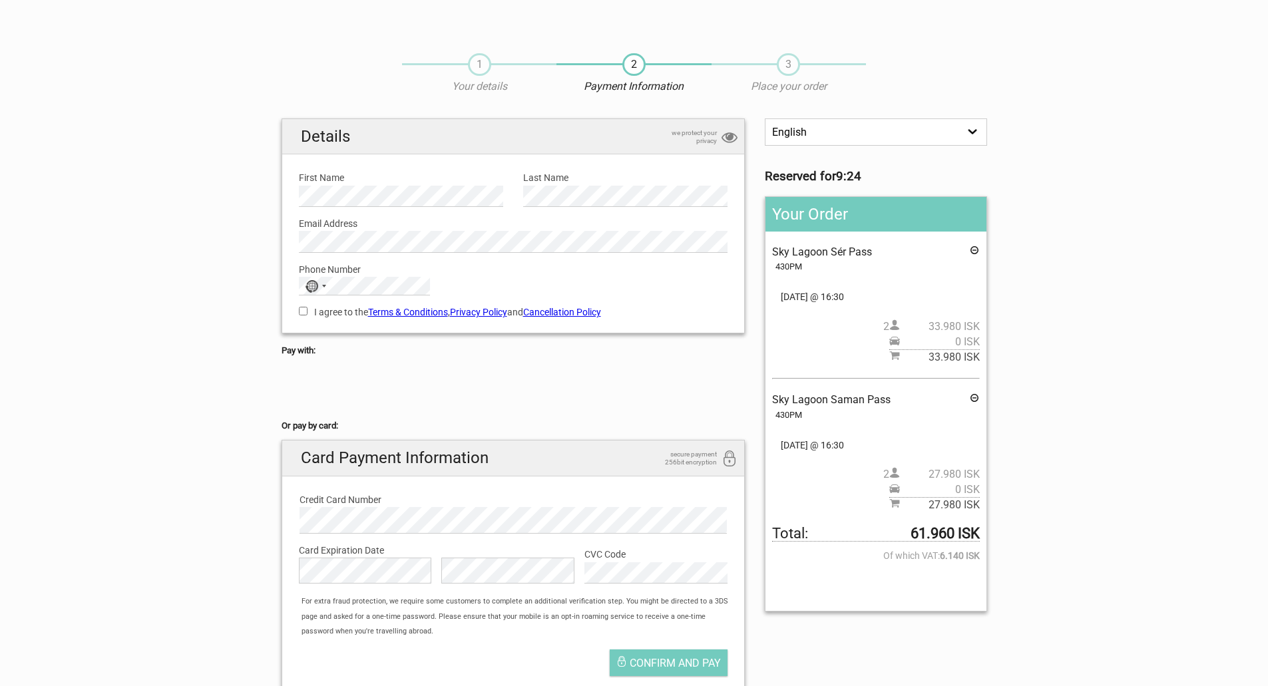
click at [377, 254] on div "Phone Number No country selected 244 results found Afghanistan +93 Albania +355…" at bounding box center [513, 274] width 449 height 43
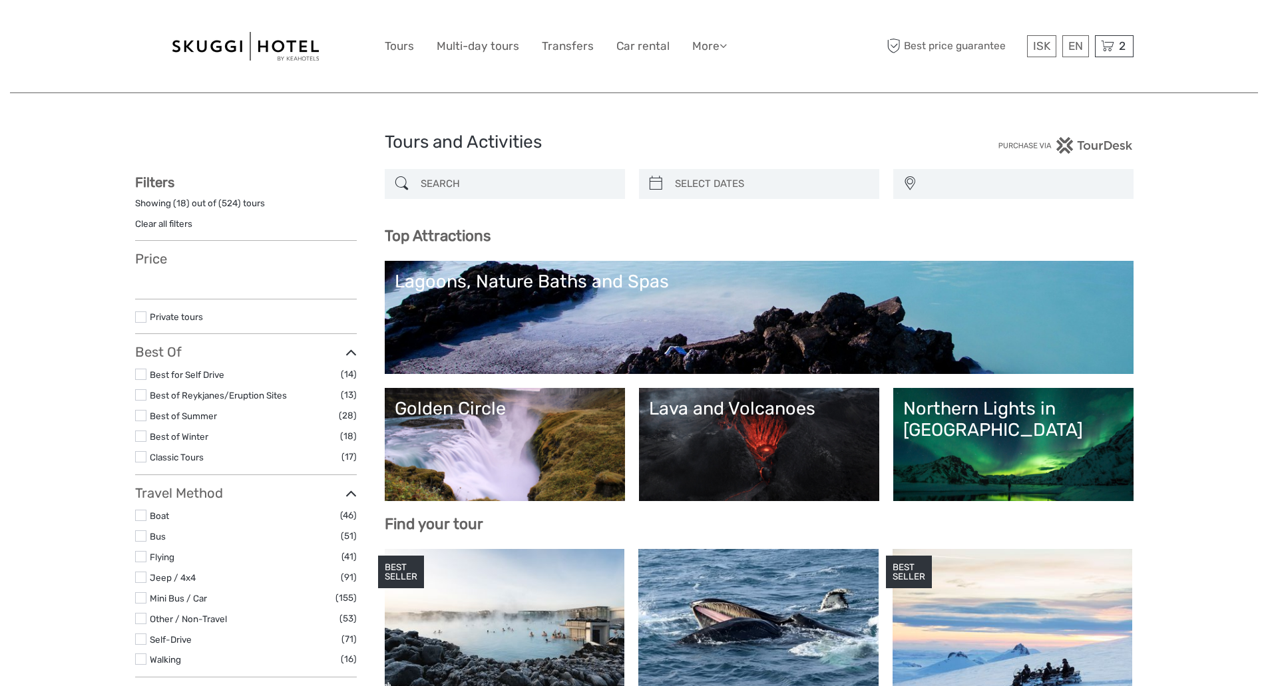
select select
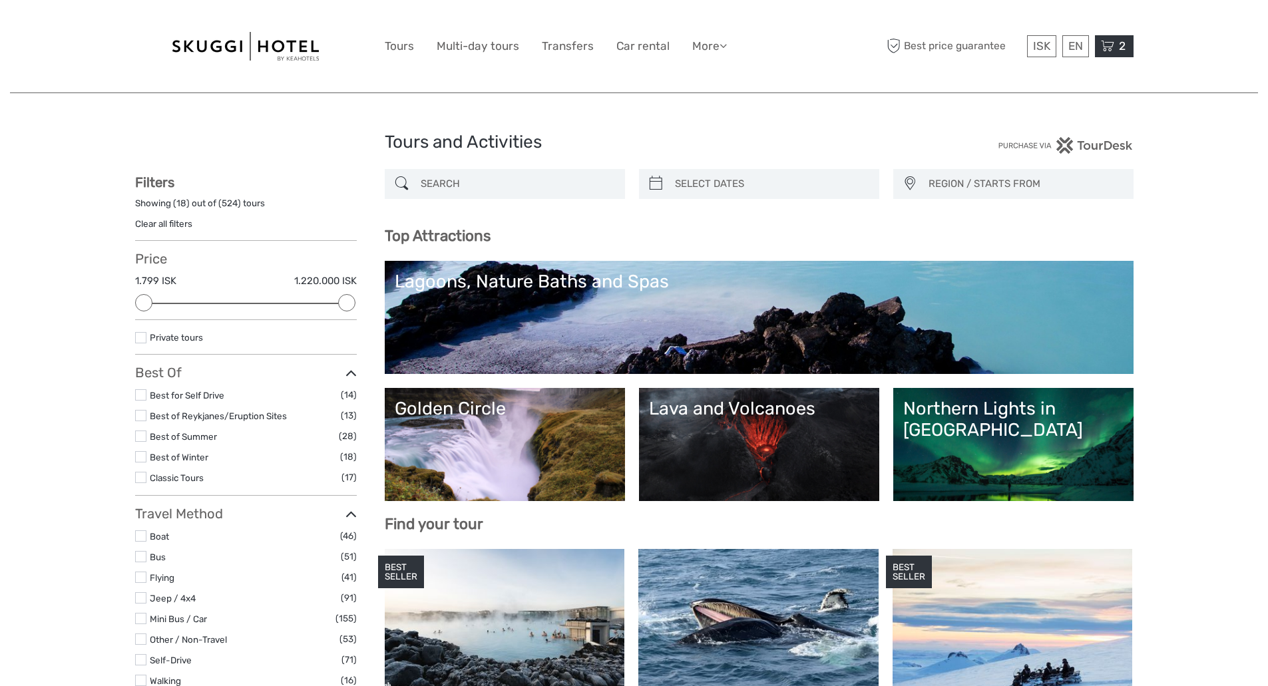
click at [1119, 50] on span "2" at bounding box center [1122, 45] width 11 height 13
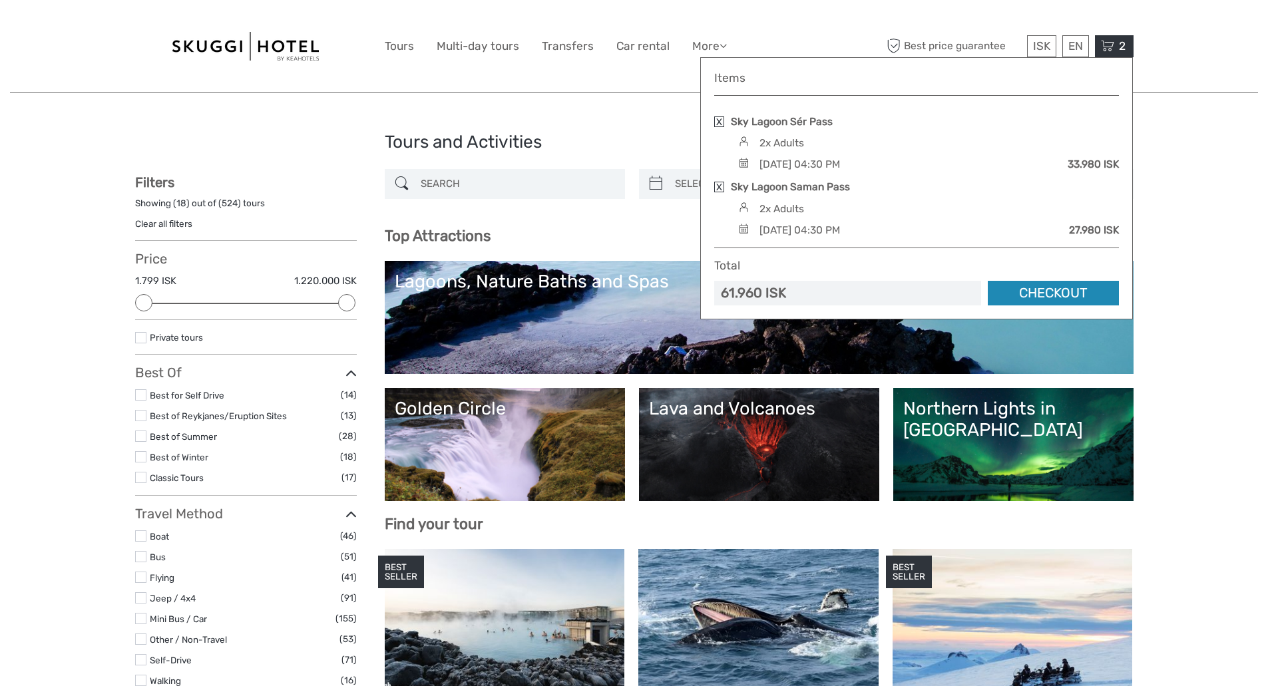
click at [1065, 289] on link "Checkout" at bounding box center [1052, 293] width 131 height 25
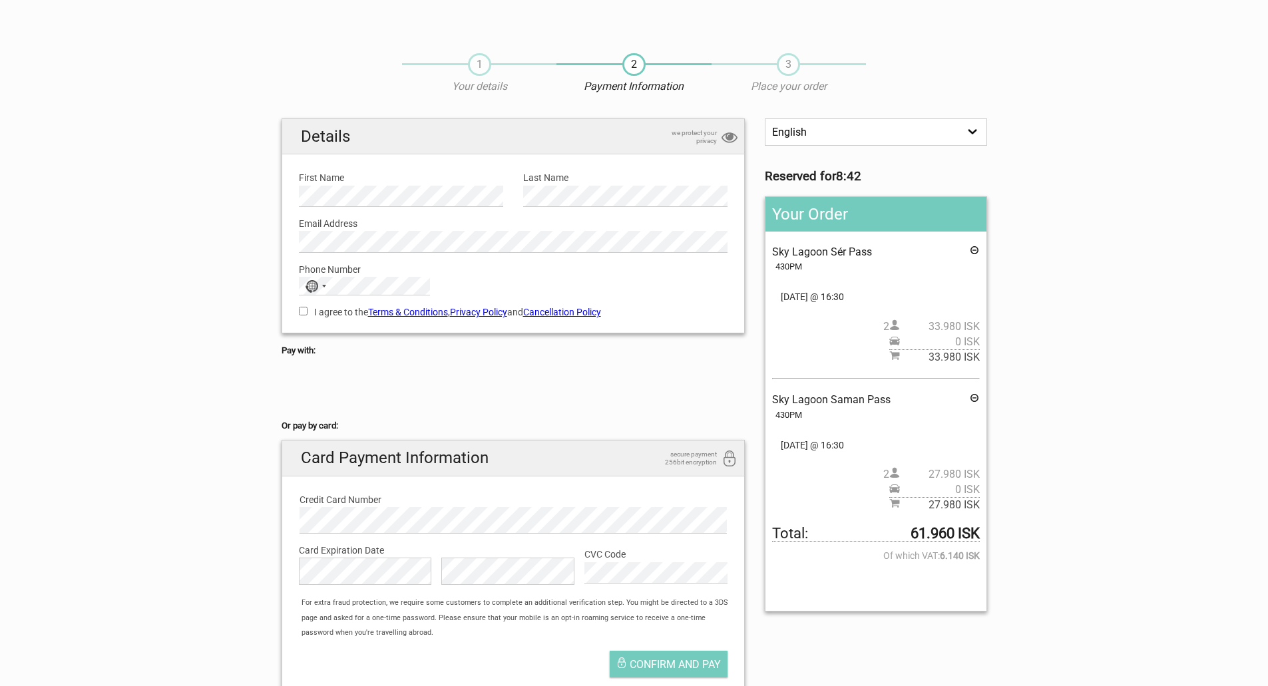
click at [808, 252] on span "Sky Lagoon Sér Pass" at bounding box center [822, 252] width 100 height 13
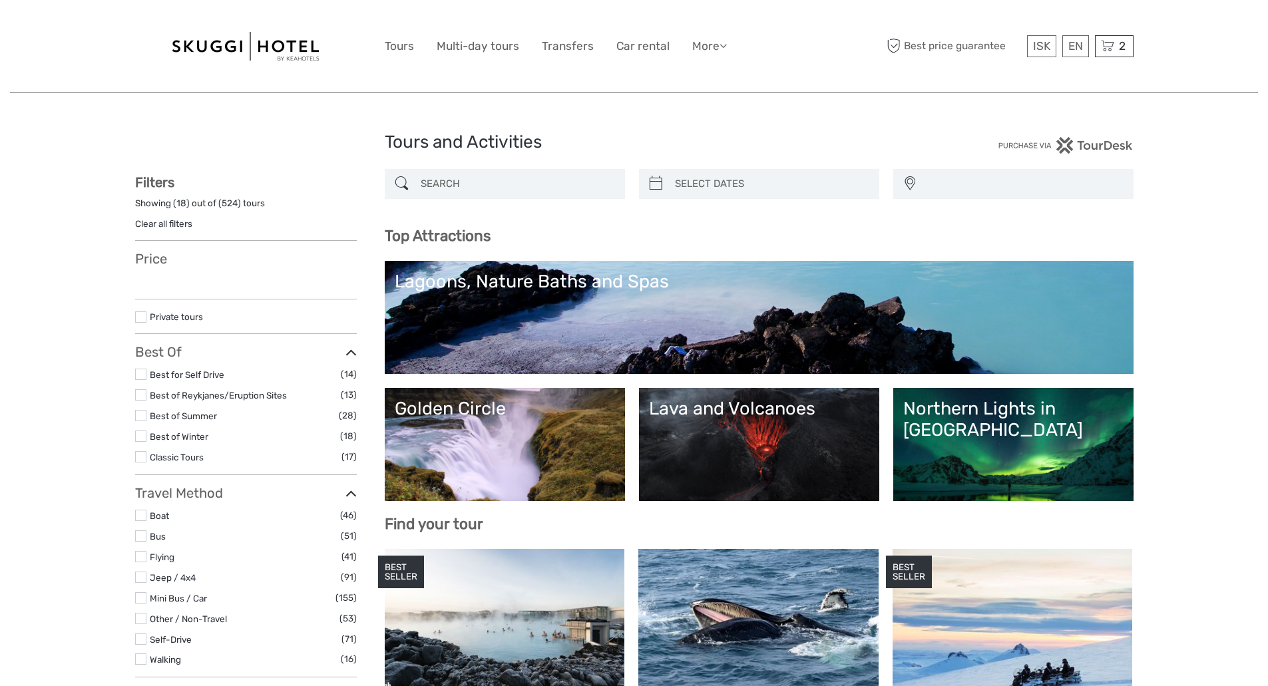
select select
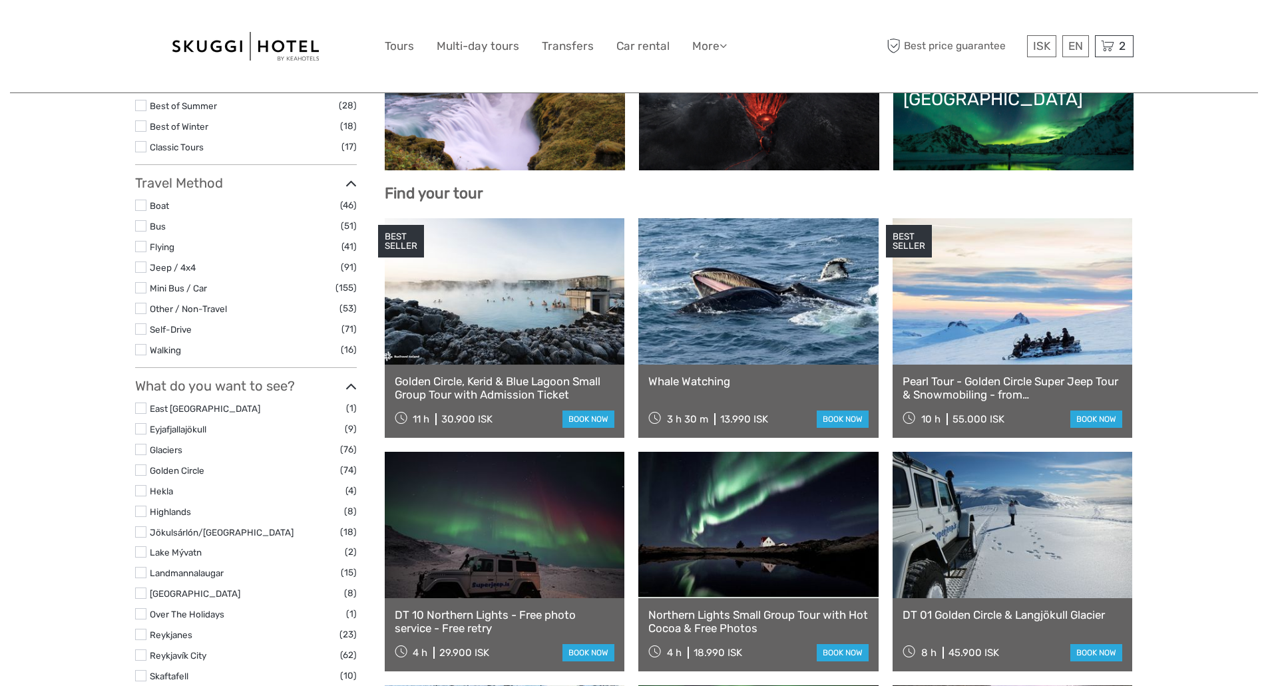
scroll to position [444, 0]
